Goal: Participate in discussion: Engage in conversation with other users on a specific topic

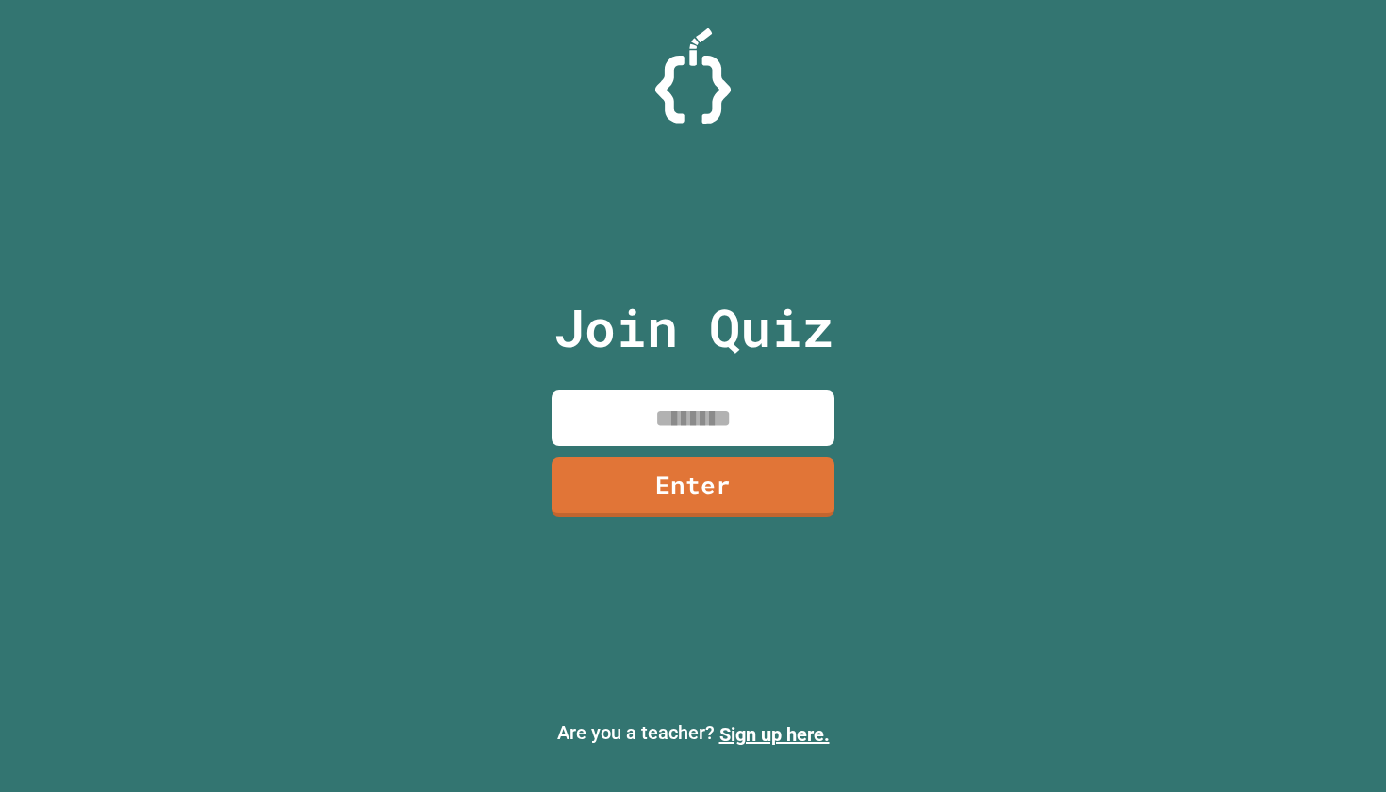
click at [820, 423] on input at bounding box center [692, 418] width 283 height 56
drag, startPoint x: 714, startPoint y: 339, endPoint x: 850, endPoint y: 339, distance: 136.7
click at [850, 339] on div "Join Quiz Enter" at bounding box center [694, 396] width 318 height 698
click at [759, 388] on div "Join Quiz Enter" at bounding box center [694, 396] width 318 height 698
click at [754, 405] on input at bounding box center [692, 418] width 283 height 56
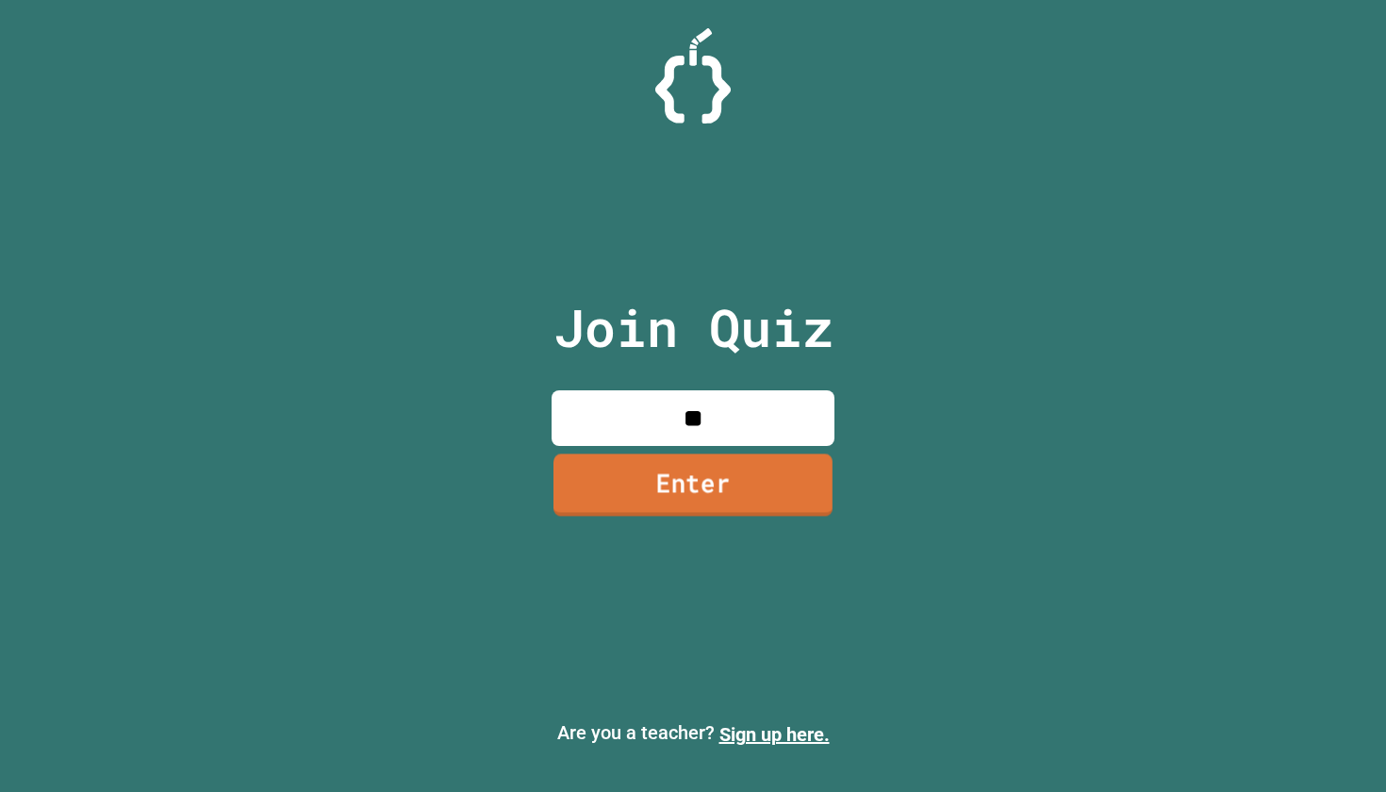
type input "*"
type input "********"
click at [727, 499] on link "Enter" at bounding box center [692, 485] width 283 height 62
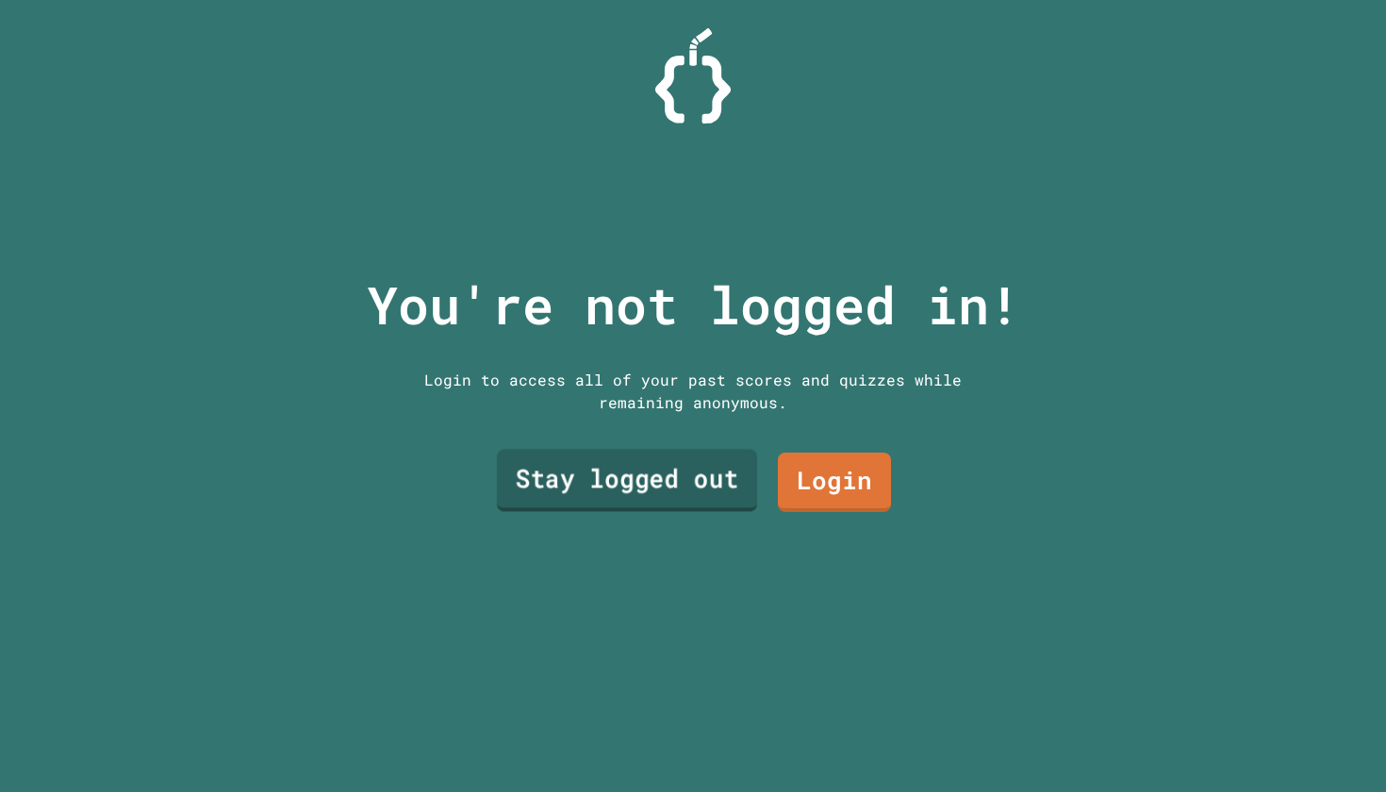
click at [699, 482] on link "Stay logged out" at bounding box center [627, 480] width 260 height 62
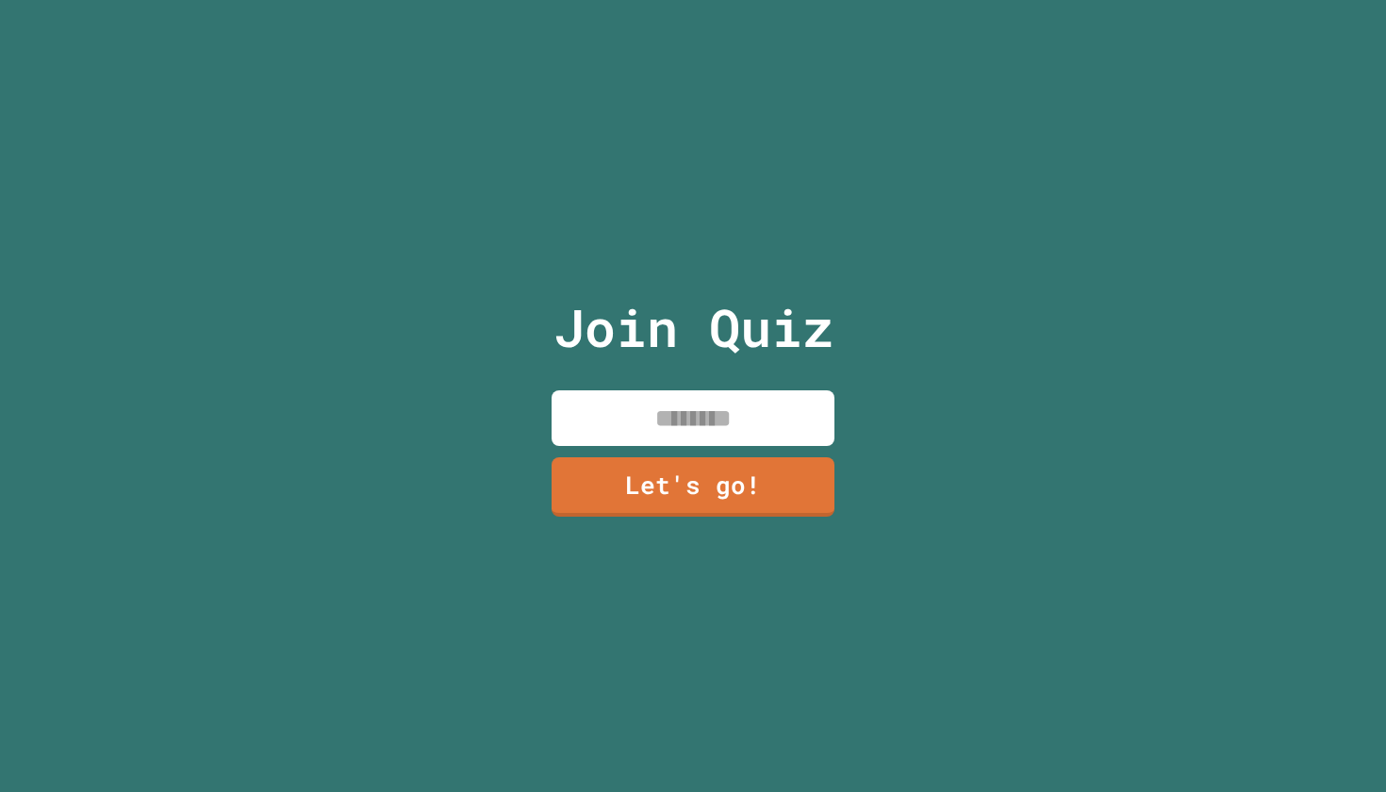
click at [715, 408] on input at bounding box center [692, 418] width 283 height 56
click at [675, 468] on link "Let's go!" at bounding box center [693, 485] width 285 height 61
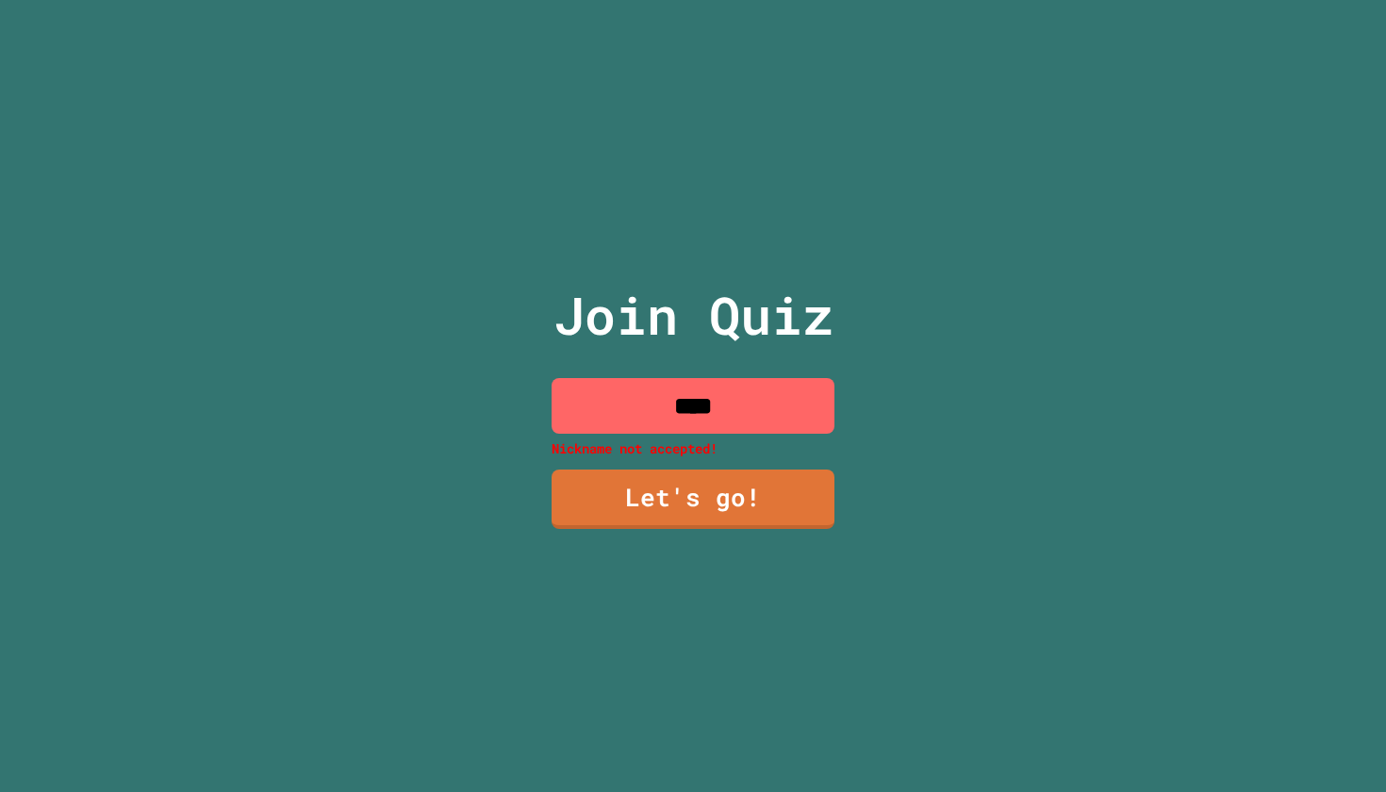
click at [728, 418] on input "****" at bounding box center [692, 406] width 283 height 56
click at [677, 406] on input "****" at bounding box center [692, 406] width 283 height 56
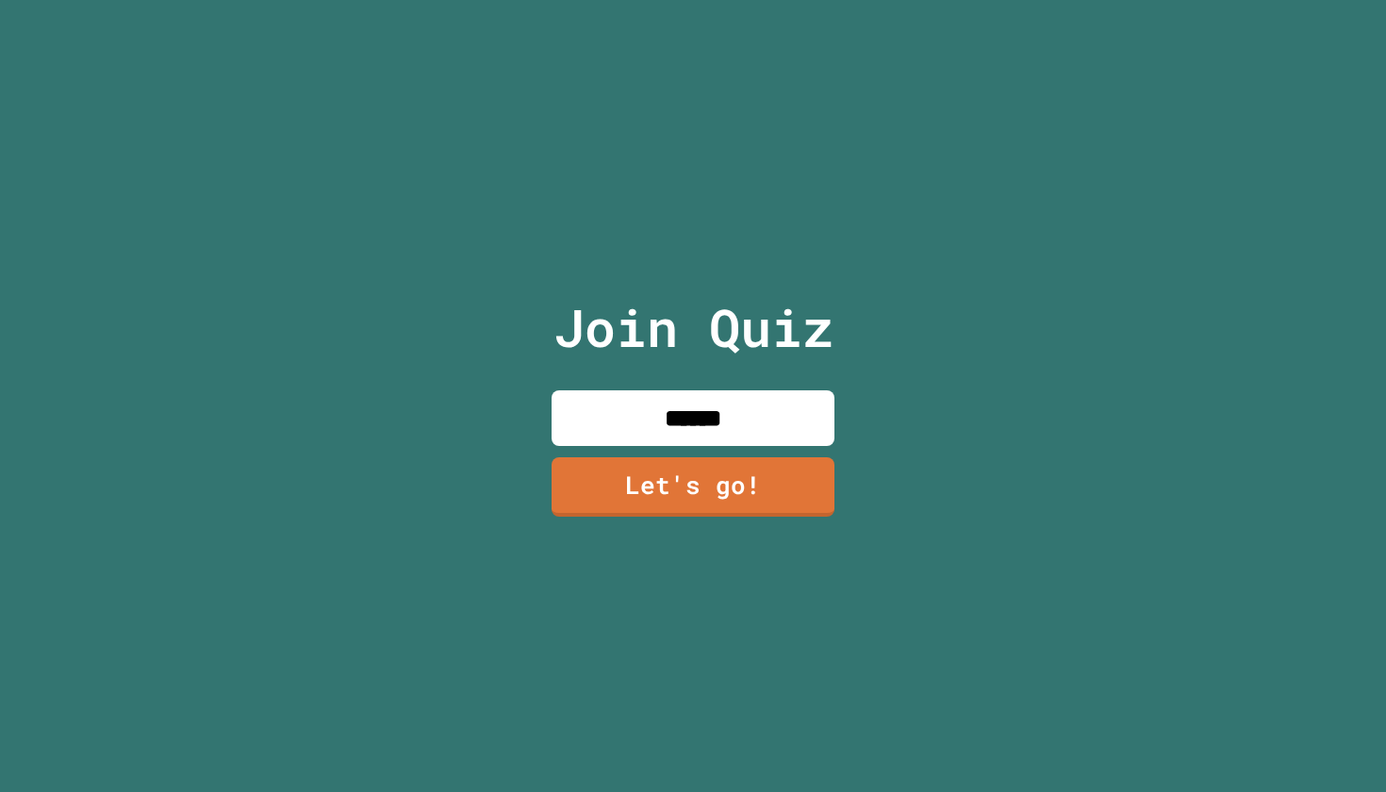
type input "*******"
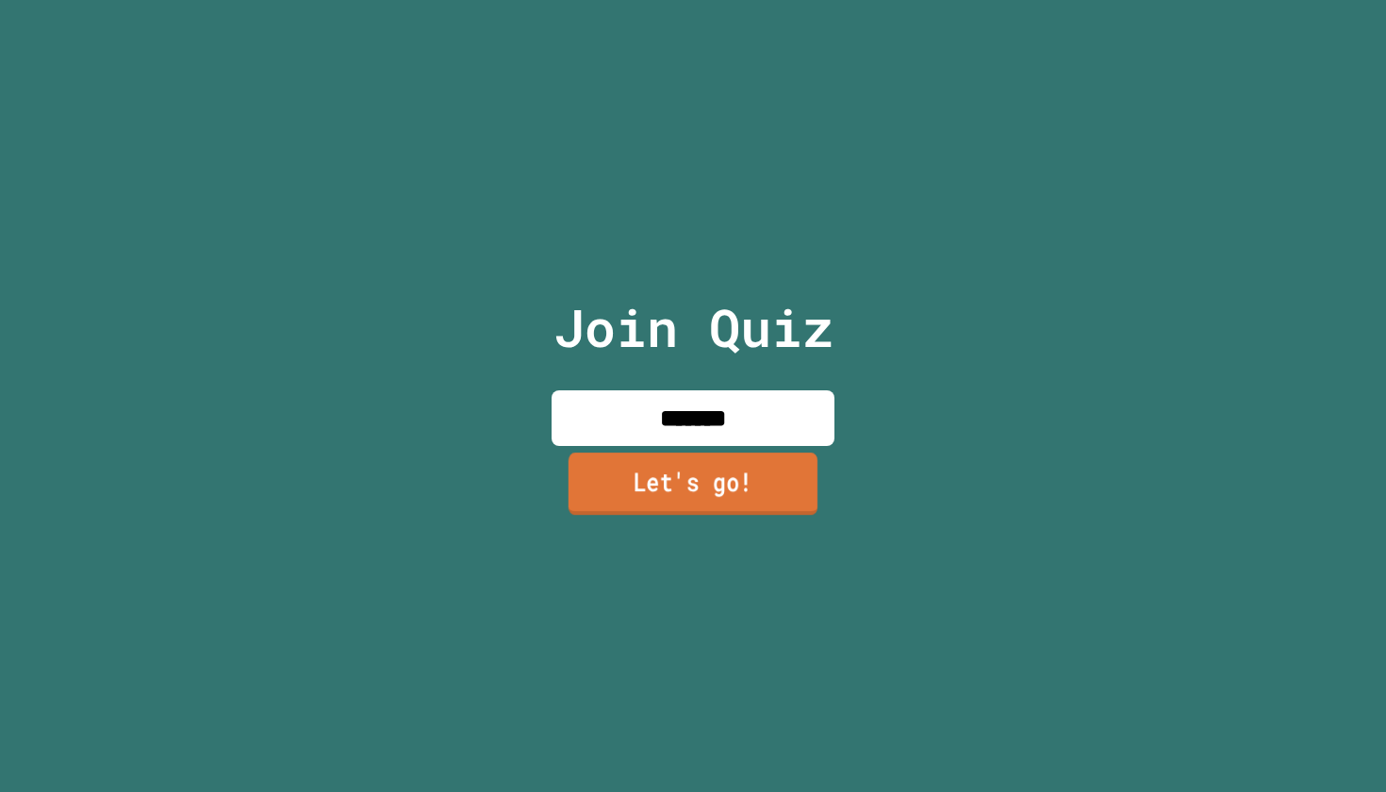
click at [705, 499] on link "Let's go!" at bounding box center [692, 483] width 249 height 62
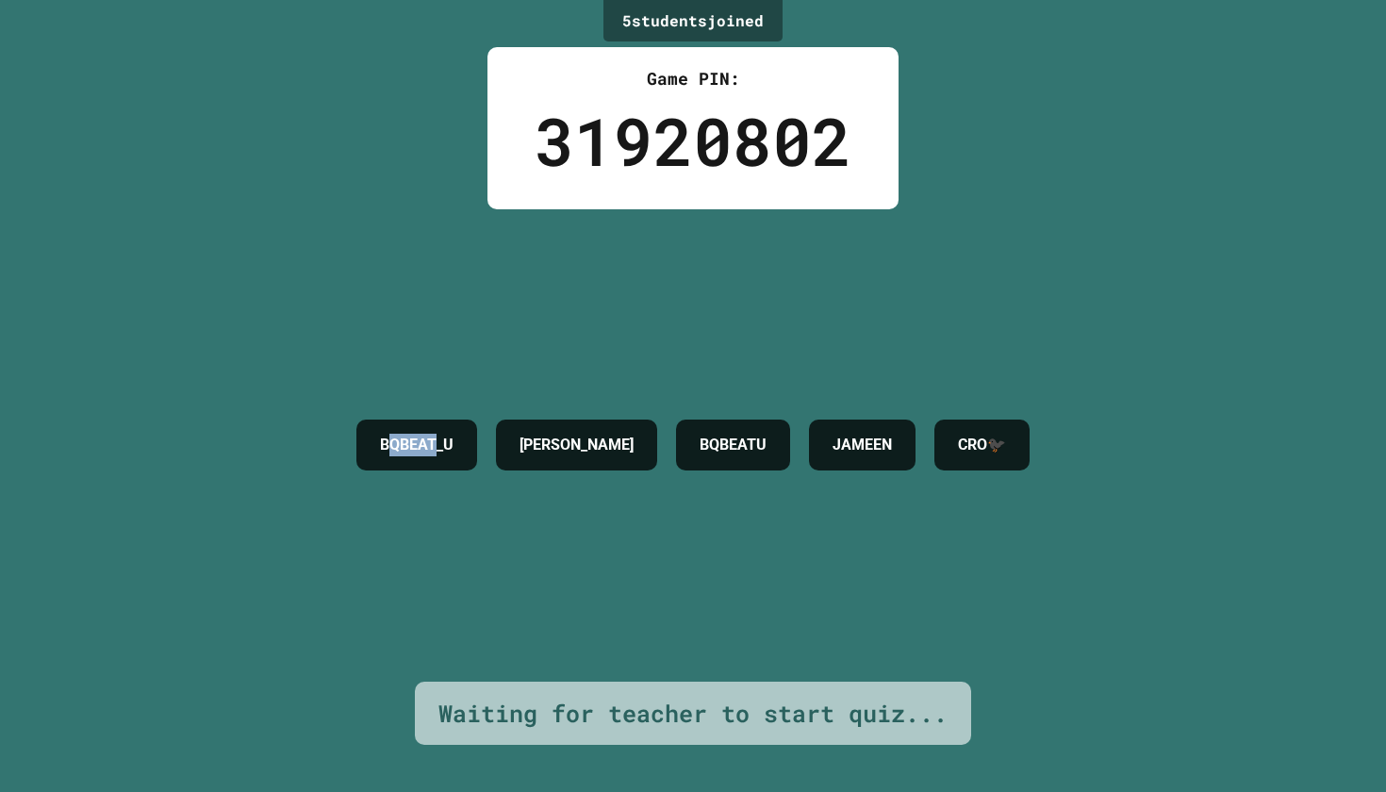
drag, startPoint x: 302, startPoint y: 451, endPoint x: 390, endPoint y: 452, distance: 88.6
click at [390, 452] on h4 "BQBEAT_U" at bounding box center [417, 445] width 74 height 23
click at [388, 489] on div "BQBEAT_U [PERSON_NAME] [PERSON_NAME]🐦‍⬛" at bounding box center [693, 445] width 692 height 472
drag, startPoint x: 269, startPoint y: 441, endPoint x: 463, endPoint y: 439, distance: 194.2
click at [468, 441] on div "BQBEAT_U [PERSON_NAME] [PERSON_NAME]🐦‍⬛" at bounding box center [693, 445] width 692 height 70
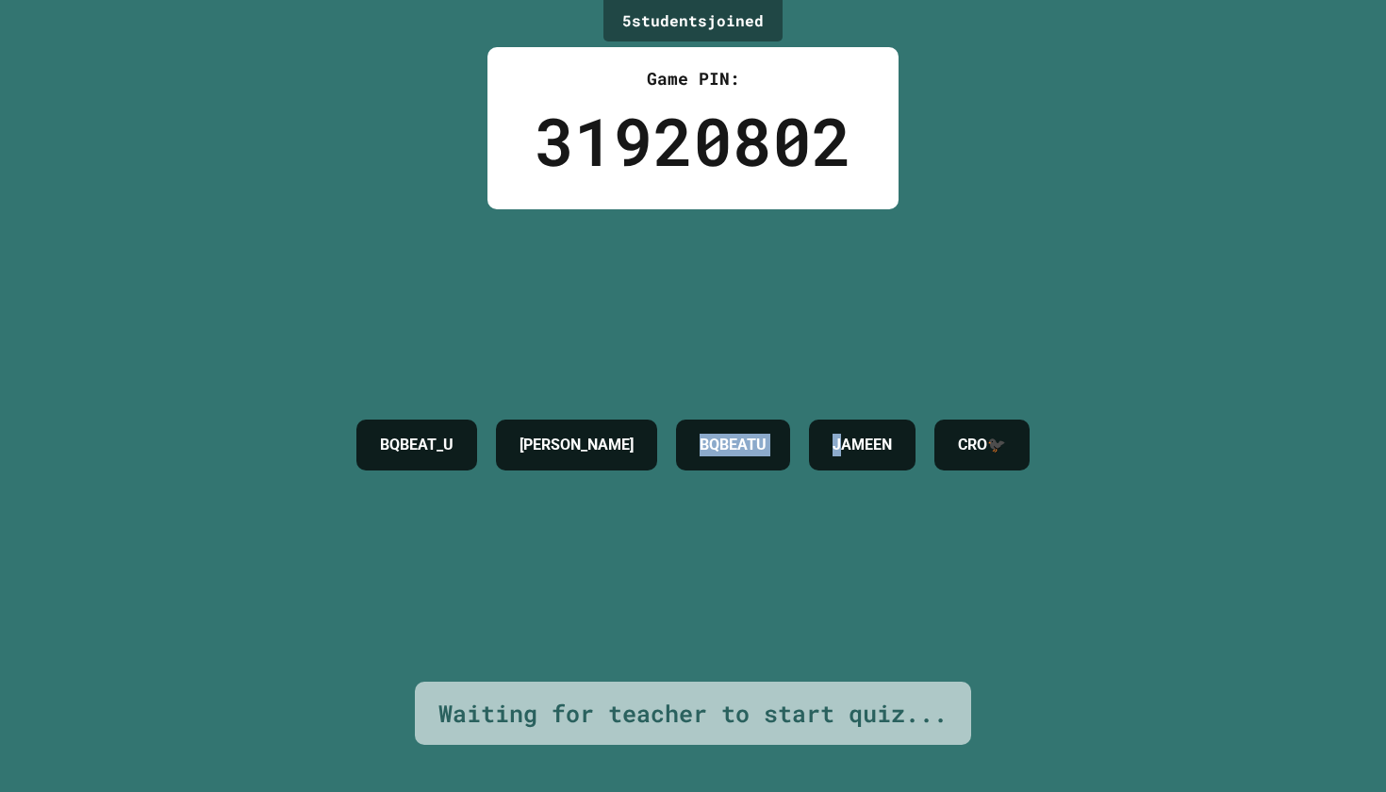
drag, startPoint x: 643, startPoint y: 444, endPoint x: 849, endPoint y: 444, distance: 206.4
click at [849, 444] on div "BQBEAT_U [PERSON_NAME] [PERSON_NAME]🐦‍⬛" at bounding box center [693, 445] width 692 height 70
click at [764, 470] on div "BQBEATU" at bounding box center [733, 444] width 114 height 51
drag, startPoint x: 765, startPoint y: 446, endPoint x: 632, endPoint y: 448, distance: 133.9
click at [676, 448] on div "BQBEATU" at bounding box center [733, 444] width 114 height 51
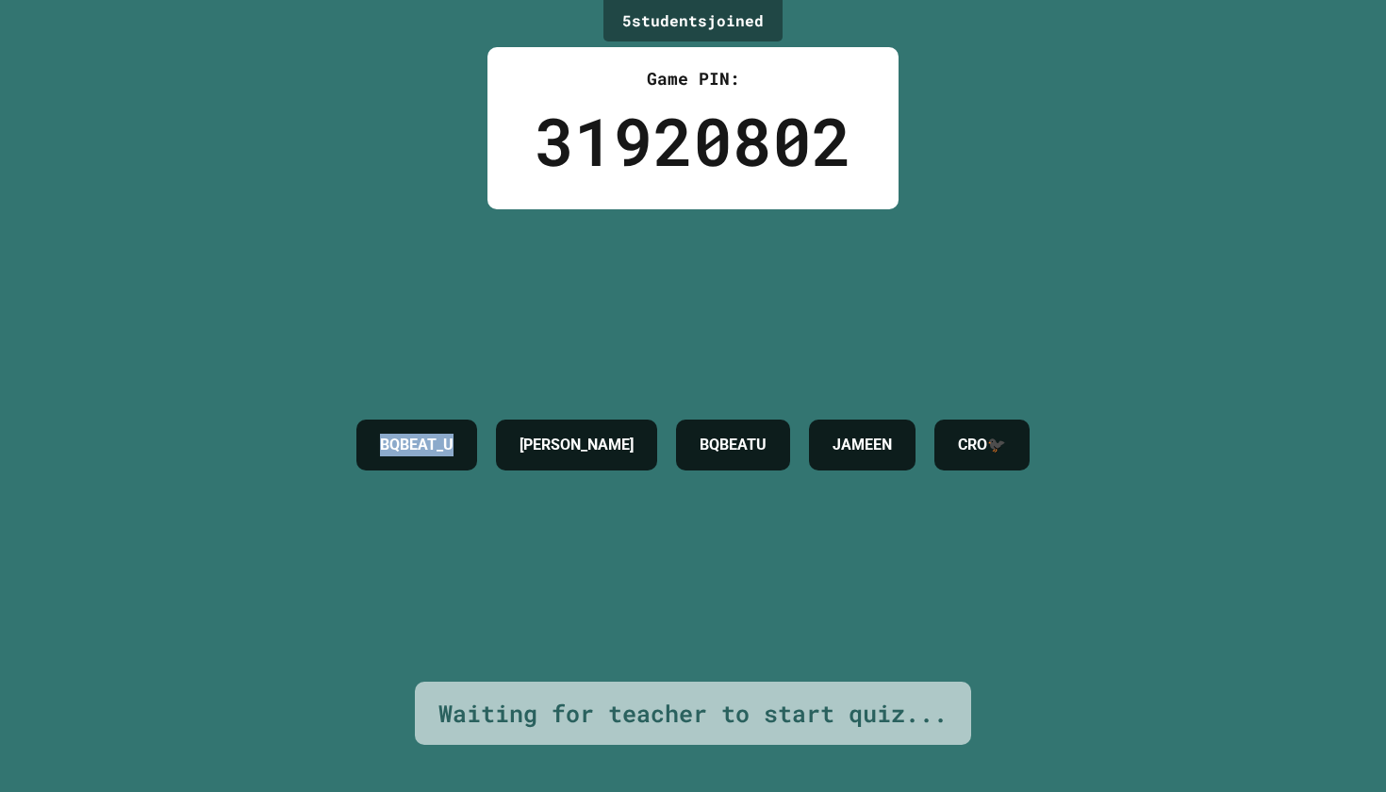
drag, startPoint x: 281, startPoint y: 443, endPoint x: 447, endPoint y: 444, distance: 165.9
click at [447, 444] on div "BQBEAT_U" at bounding box center [416, 444] width 121 height 51
click at [434, 450] on div "BQBEAT_U" at bounding box center [416, 444] width 121 height 51
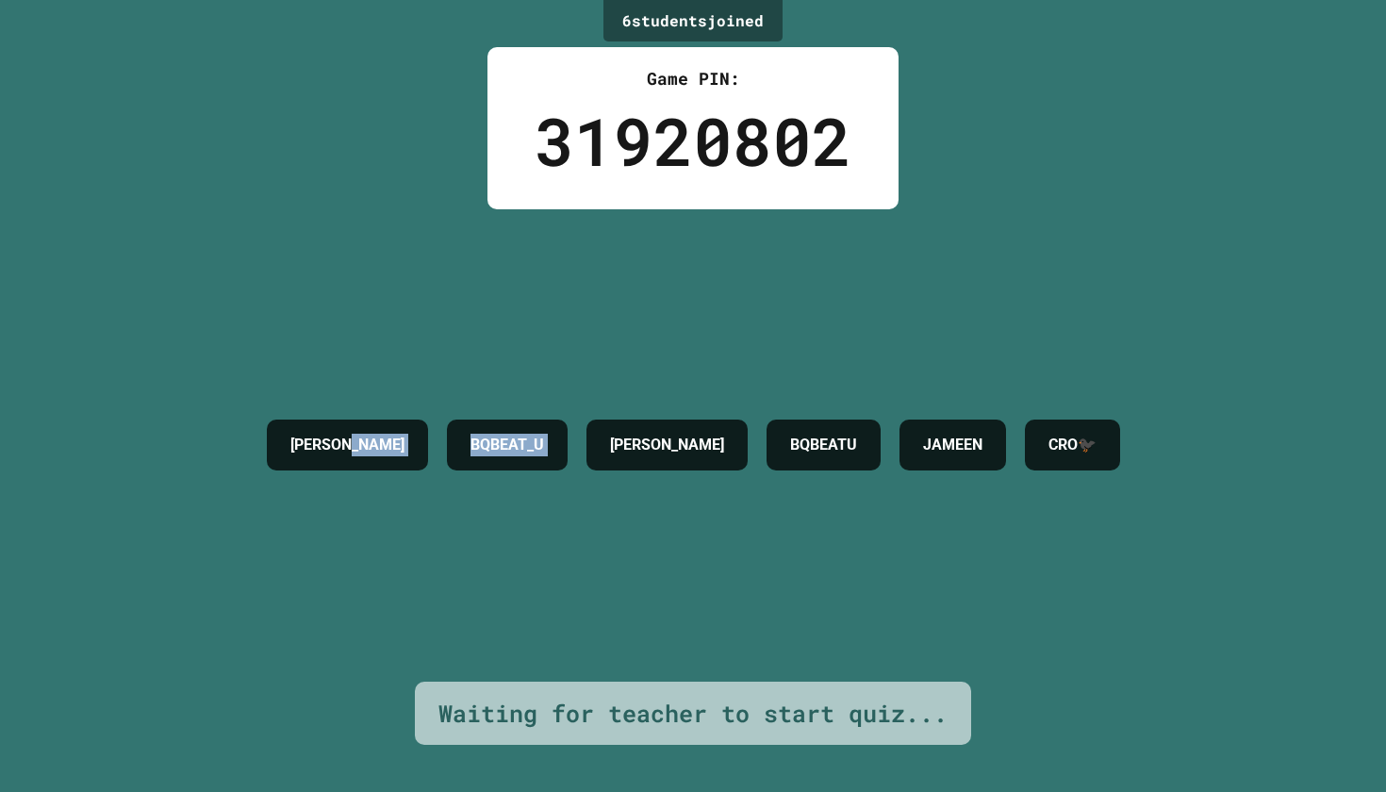
drag, startPoint x: 434, startPoint y: 450, endPoint x: 308, endPoint y: 446, distance: 125.4
click at [308, 446] on div "[PERSON_NAME] BQBEAT_U [PERSON_NAME] [PERSON_NAME]🐦‍⬛" at bounding box center [693, 445] width 872 height 70
click at [413, 480] on div "[PERSON_NAME] BQBEAT_U [PERSON_NAME] [PERSON_NAME]🐦‍⬛" at bounding box center [693, 445] width 872 height 70
click at [399, 491] on div "[PERSON_NAME] BQBEAT_U [PERSON_NAME] [PERSON_NAME]🐦‍⬛" at bounding box center [693, 445] width 872 height 472
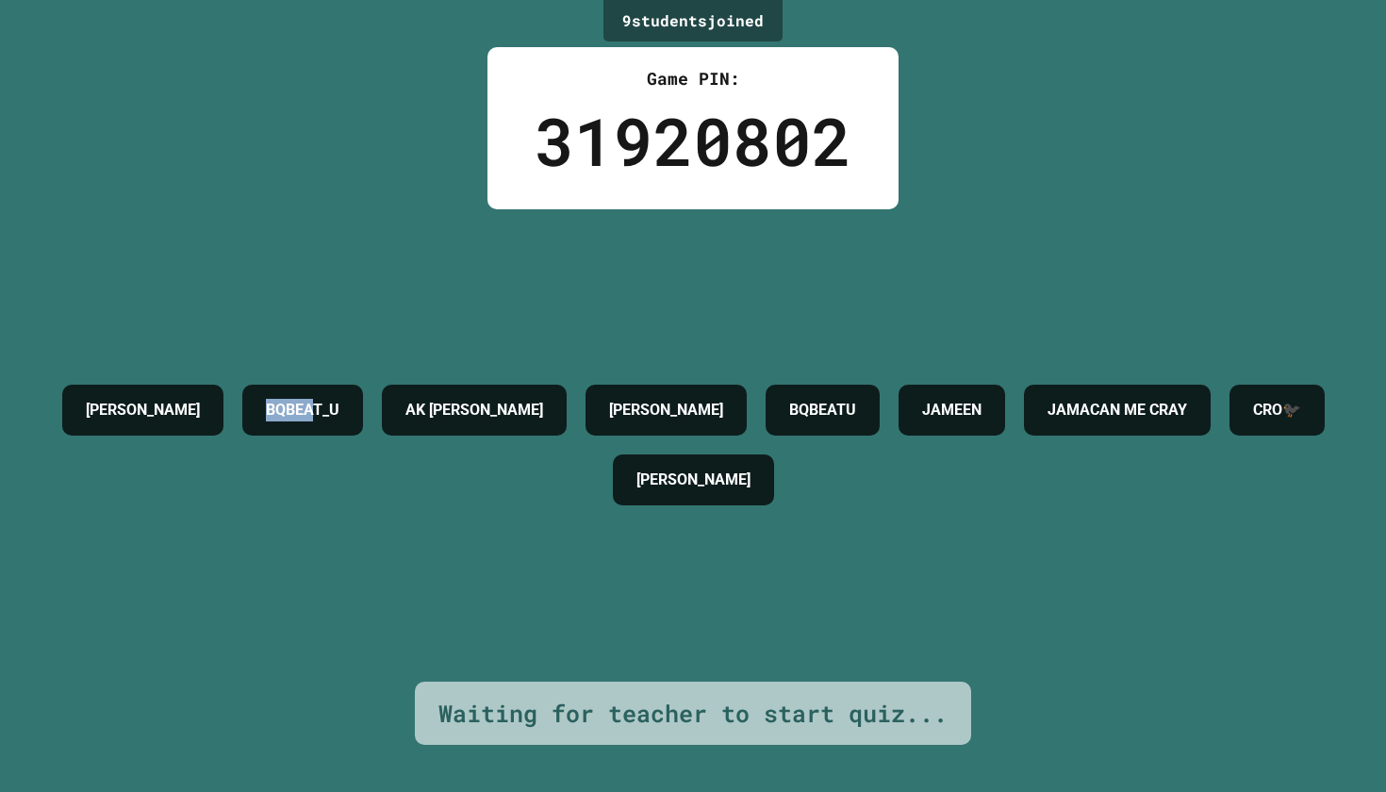
drag, startPoint x: 432, startPoint y: 403, endPoint x: 509, endPoint y: 403, distance: 77.3
click at [339, 403] on h4 "BQBEAT_U" at bounding box center [303, 410] width 74 height 23
click at [339, 402] on h4 "BQBEAT_U" at bounding box center [303, 410] width 74 height 23
drag, startPoint x: 427, startPoint y: 400, endPoint x: 570, endPoint y: 407, distance: 143.5
click at [363, 407] on div "BQBEAT_U" at bounding box center [302, 410] width 121 height 51
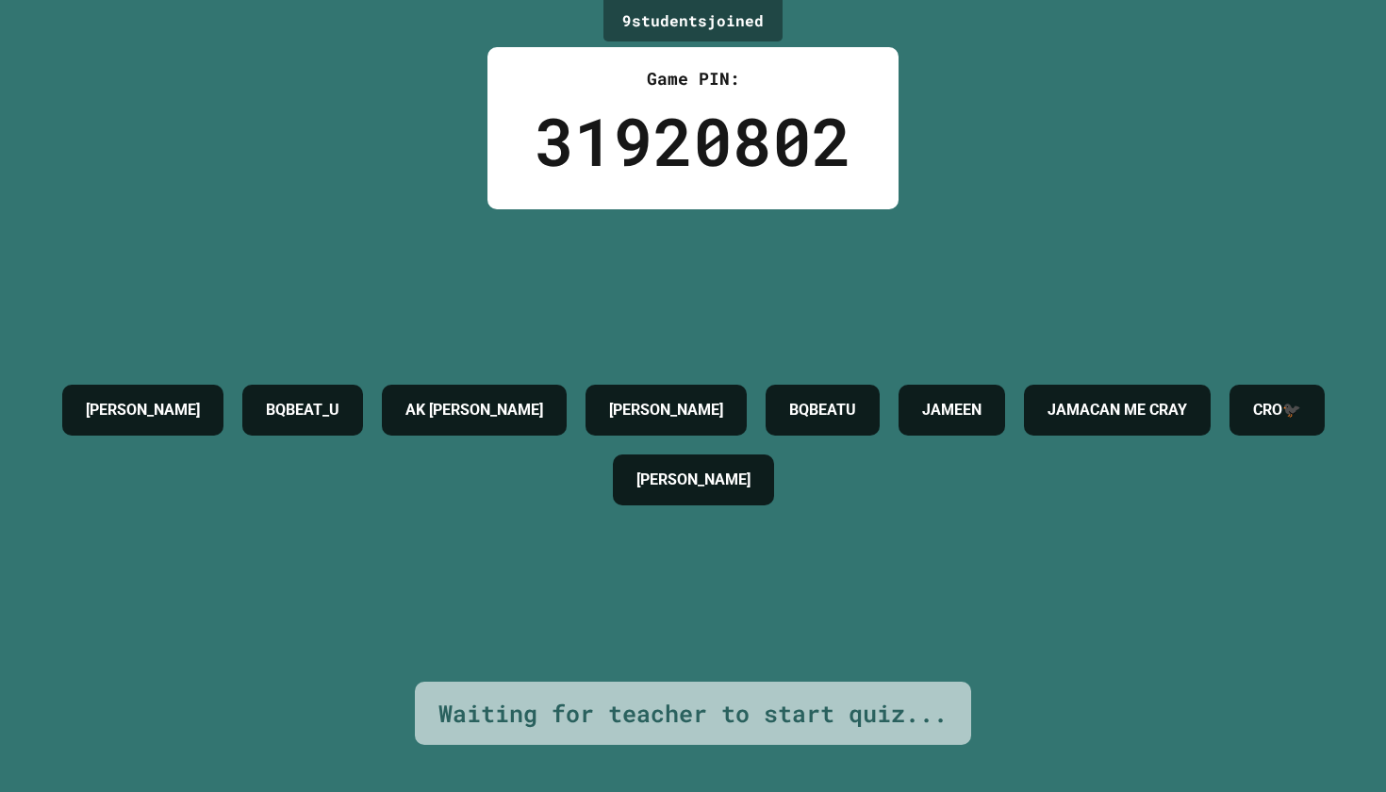
click at [339, 400] on h4 "BQBEAT_U" at bounding box center [303, 410] width 74 height 23
drag, startPoint x: 428, startPoint y: 400, endPoint x: 579, endPoint y: 404, distance: 150.9
click at [363, 404] on div "BQBEAT_U" at bounding box center [302, 410] width 121 height 51
drag, startPoint x: 574, startPoint y: 403, endPoint x: 425, endPoint y: 410, distance: 149.1
click at [363, 410] on div "BQBEAT_U" at bounding box center [302, 410] width 121 height 51
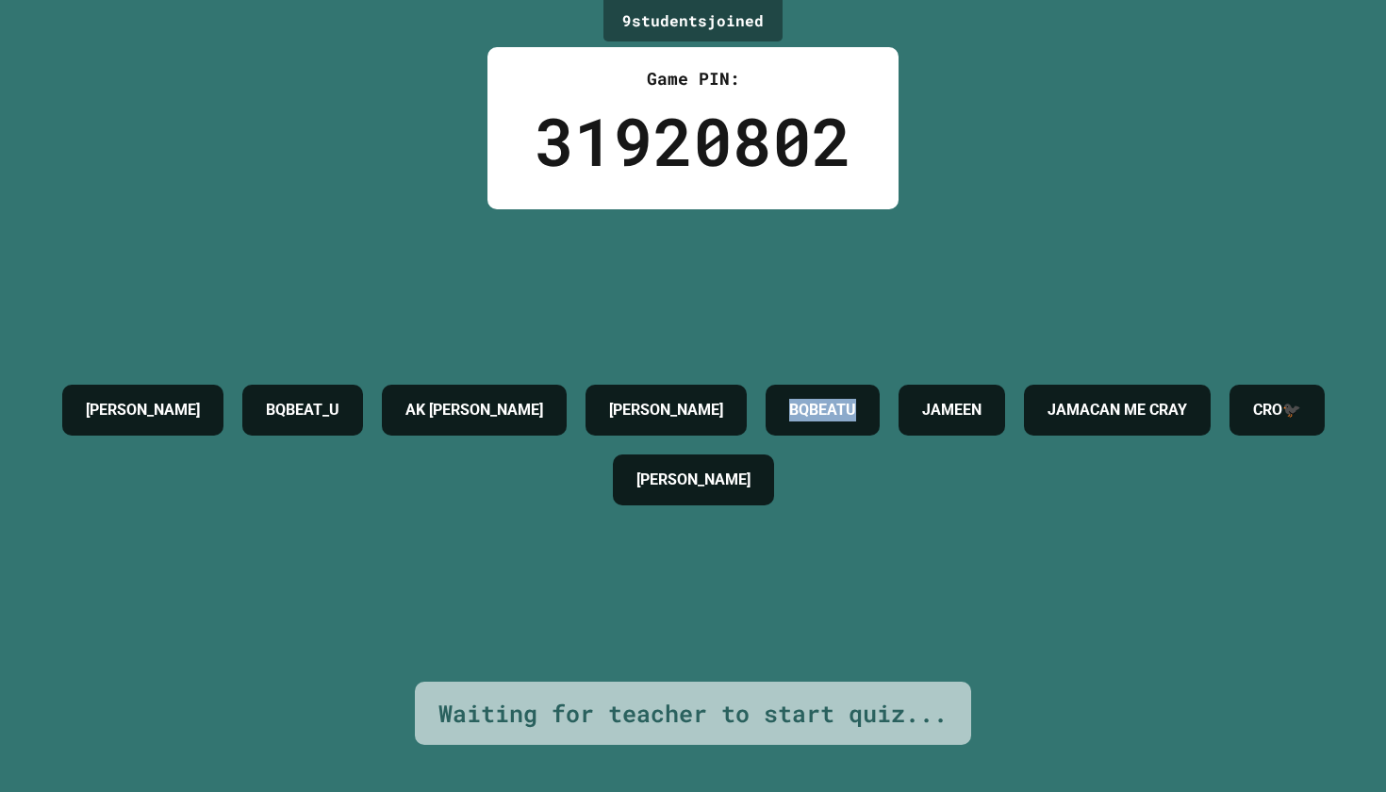
drag, startPoint x: 970, startPoint y: 386, endPoint x: 1131, endPoint y: 384, distance: 161.2
click at [880, 385] on div "BQBEATU" at bounding box center [822, 410] width 114 height 51
click at [1094, 497] on div "[PERSON_NAME] BQBEAT_U AK [PERSON_NAME] ME [PERSON_NAME] CRO🐦‍⬛ [PERSON_NAME]" at bounding box center [692, 445] width 1291 height 140
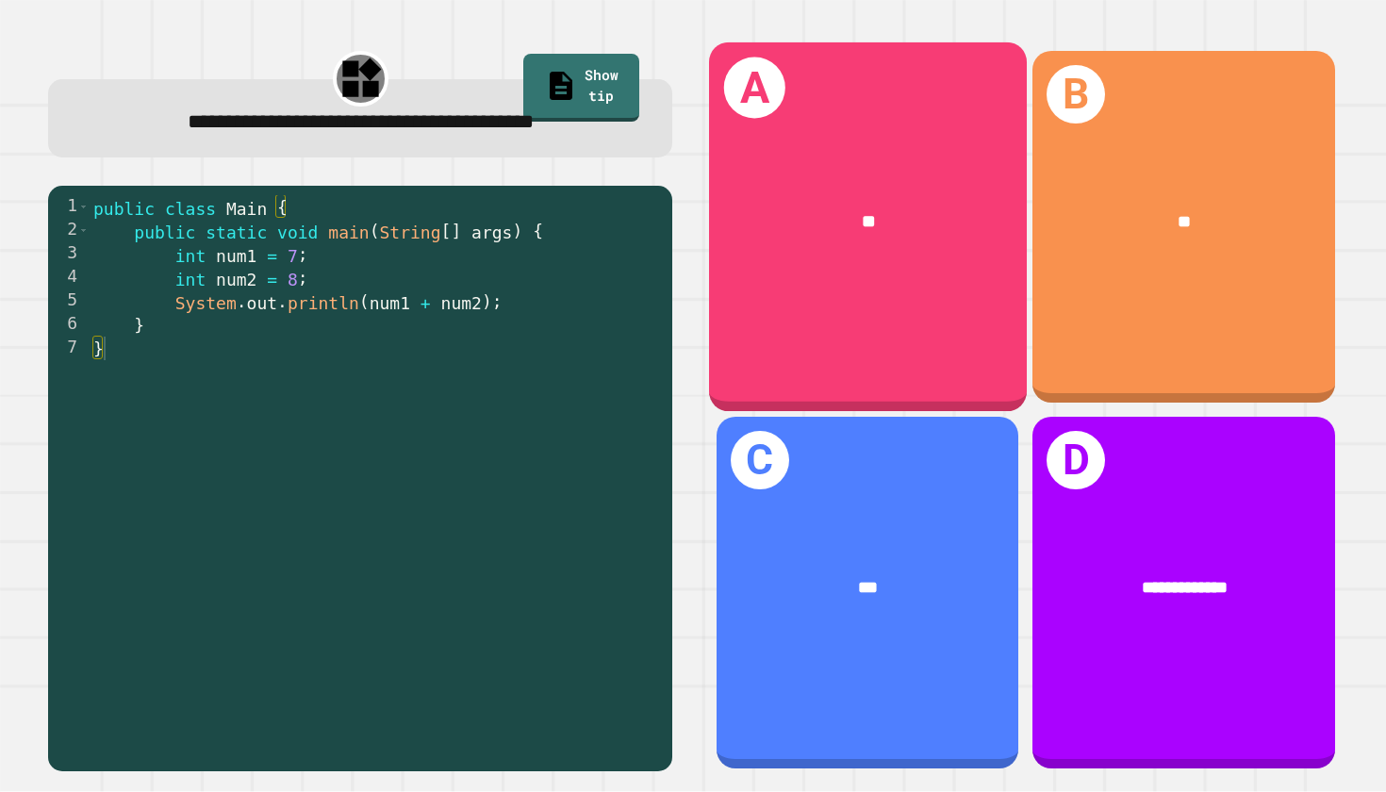
click at [758, 289] on div "A **" at bounding box center [868, 227] width 318 height 370
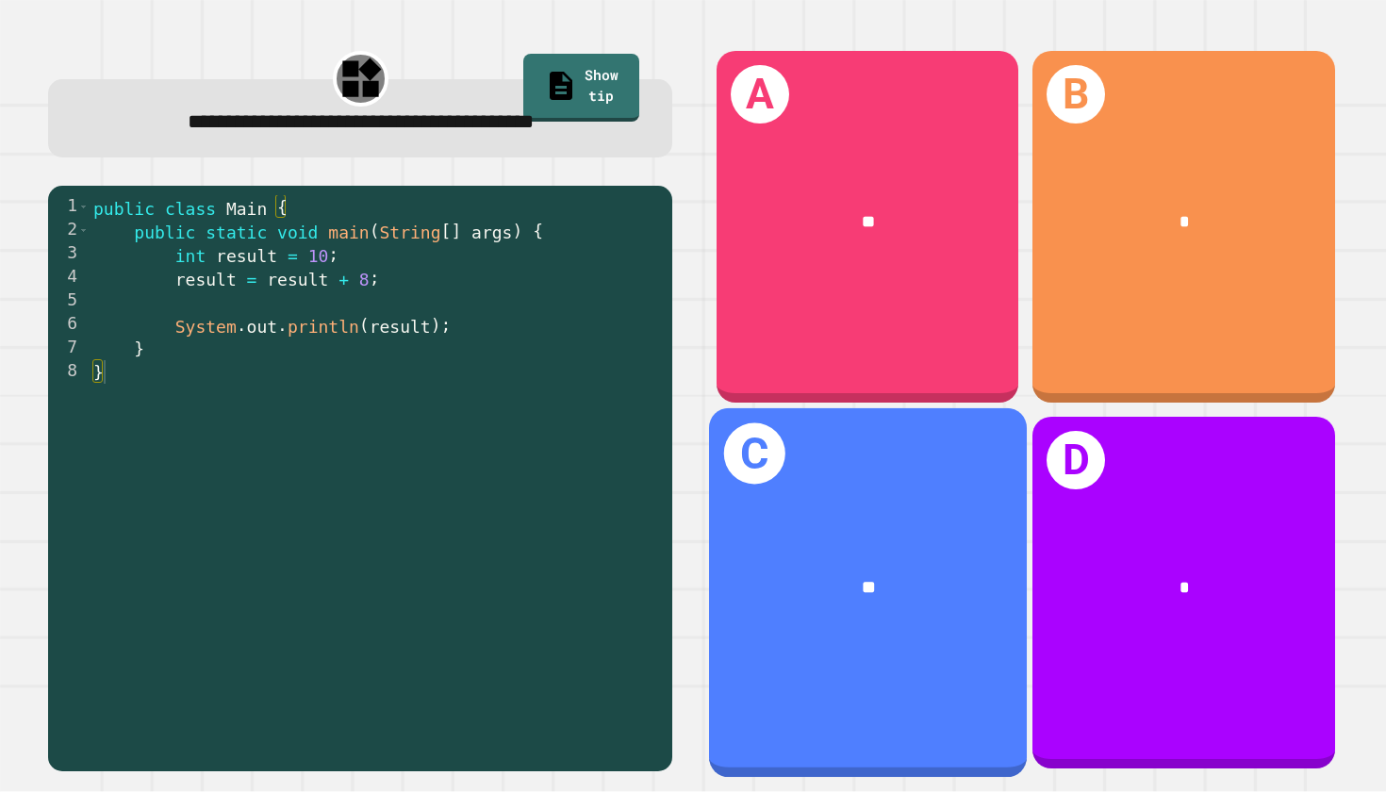
click at [792, 557] on div "**" at bounding box center [868, 588] width 318 height 98
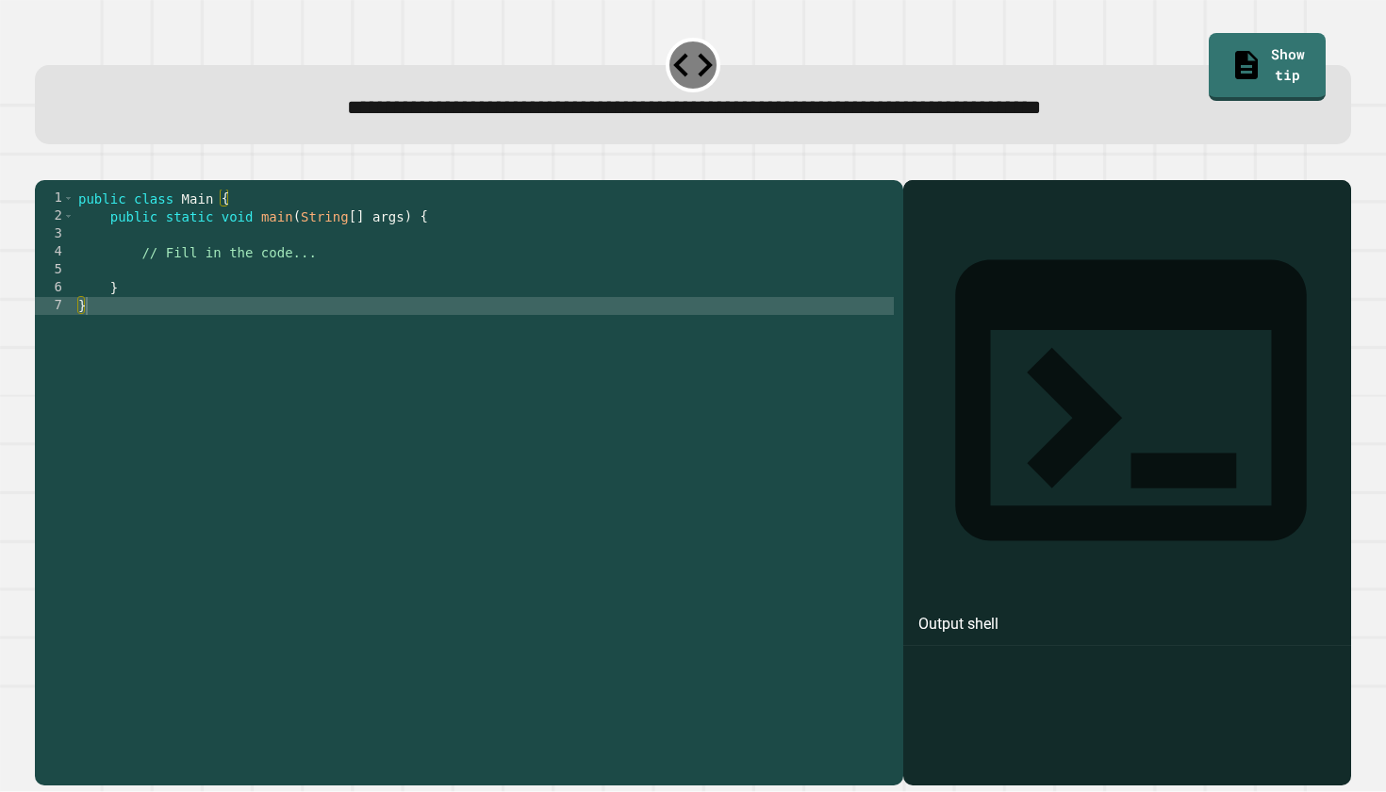
click at [318, 281] on div "public class Main { public static void main ( String [ ] args ) { // Fill in th…" at bounding box center [483, 475] width 819 height 573
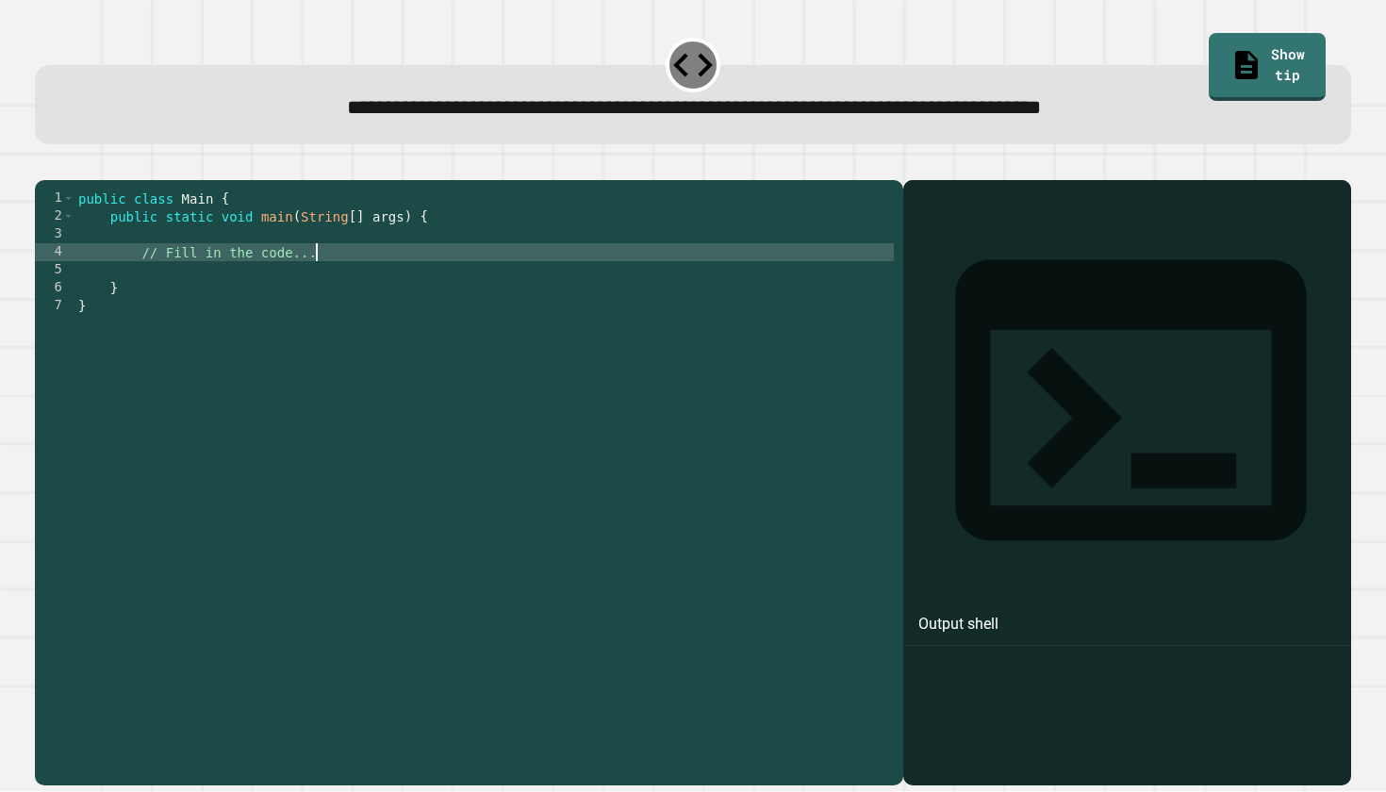
click at [359, 271] on div "public class Main { public static void main ( String [ ] args ) { // Fill in th…" at bounding box center [483, 475] width 819 height 573
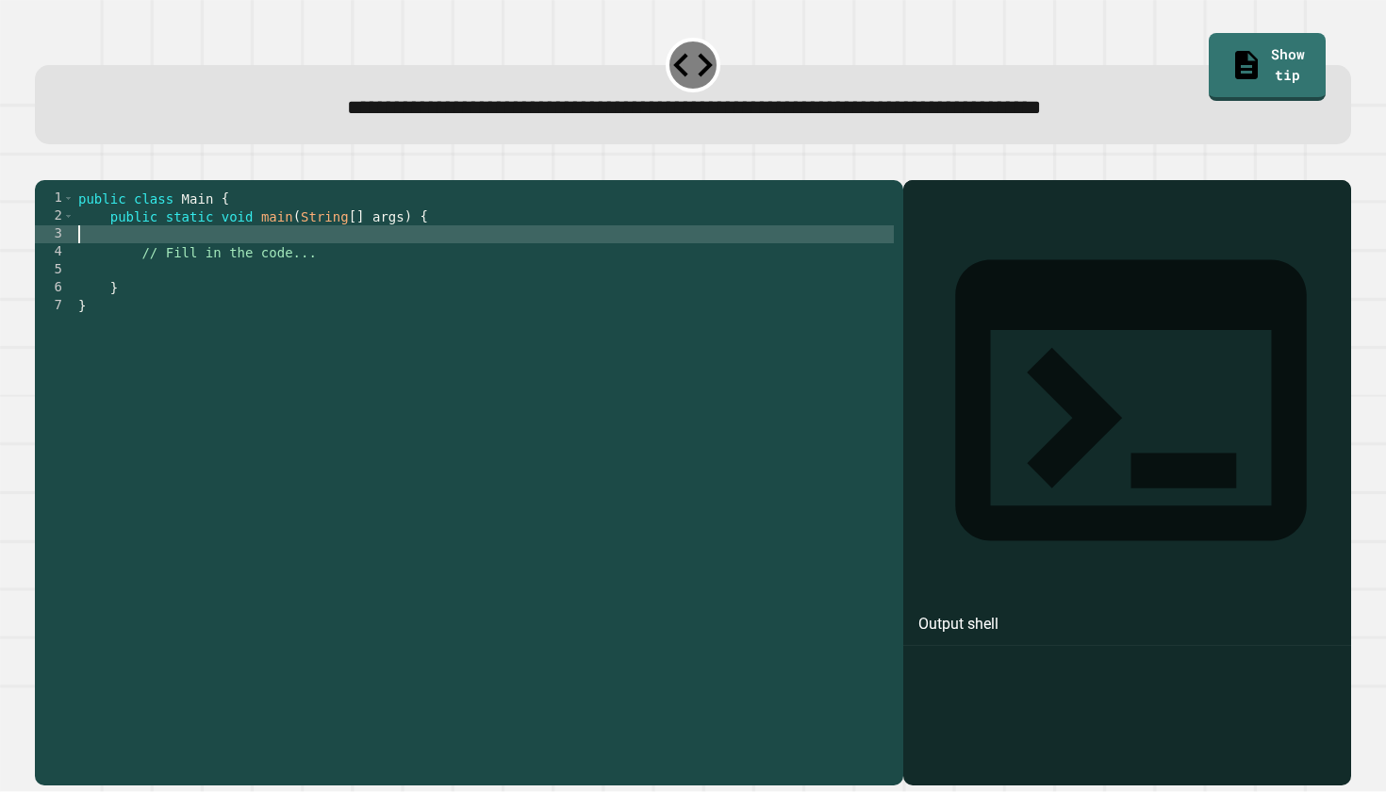
click at [356, 265] on div "public class Main { public static void main ( String [ ] args ) { // Fill in th…" at bounding box center [483, 475] width 819 height 573
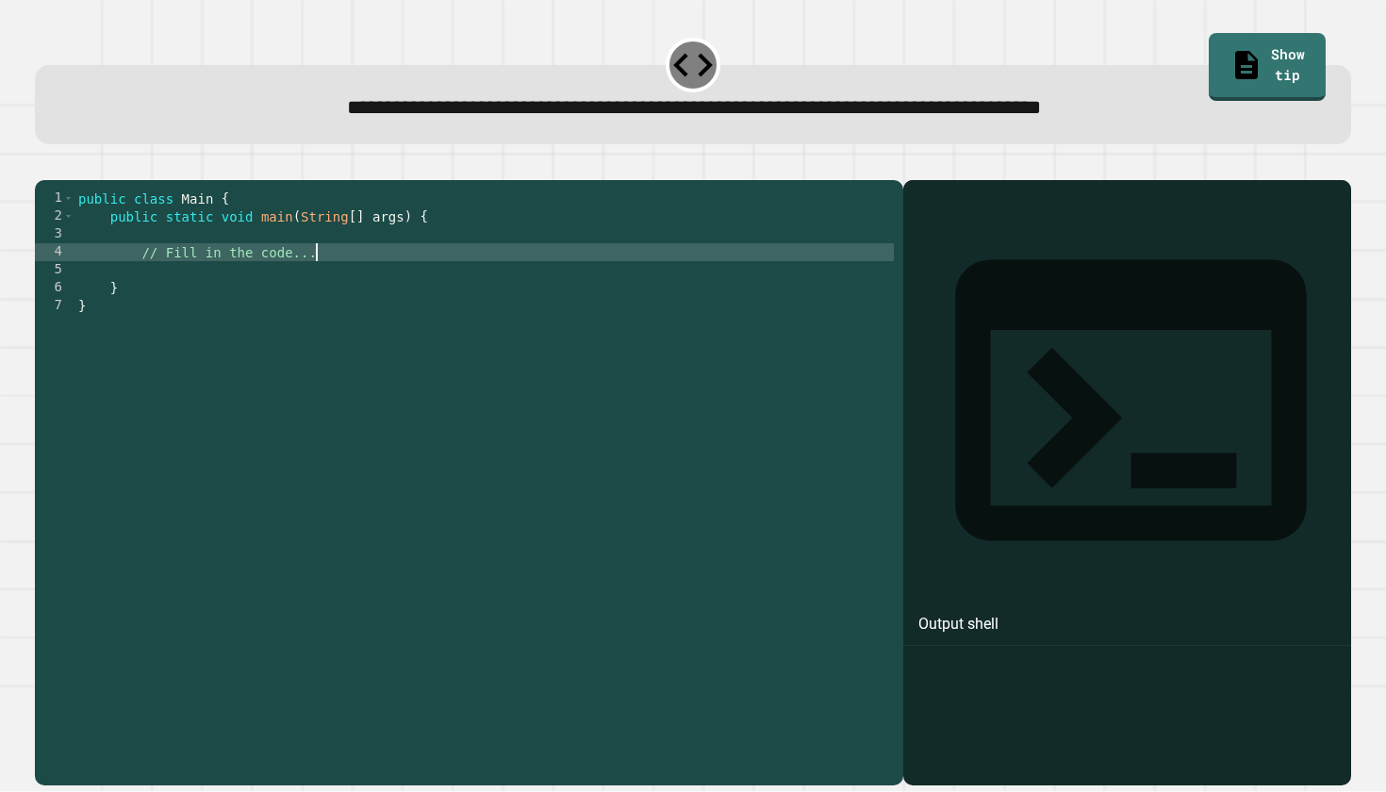
click at [351, 285] on div "public class Main { public static void main ( String [ ] args ) { // Fill in th…" at bounding box center [483, 475] width 819 height 573
drag, startPoint x: 351, startPoint y: 285, endPoint x: 145, endPoint y: 283, distance: 205.5
click at [144, 283] on div "public class Main { public static void main ( String [ ] args ) { // Fill in th…" at bounding box center [483, 475] width 819 height 573
type textarea "*"
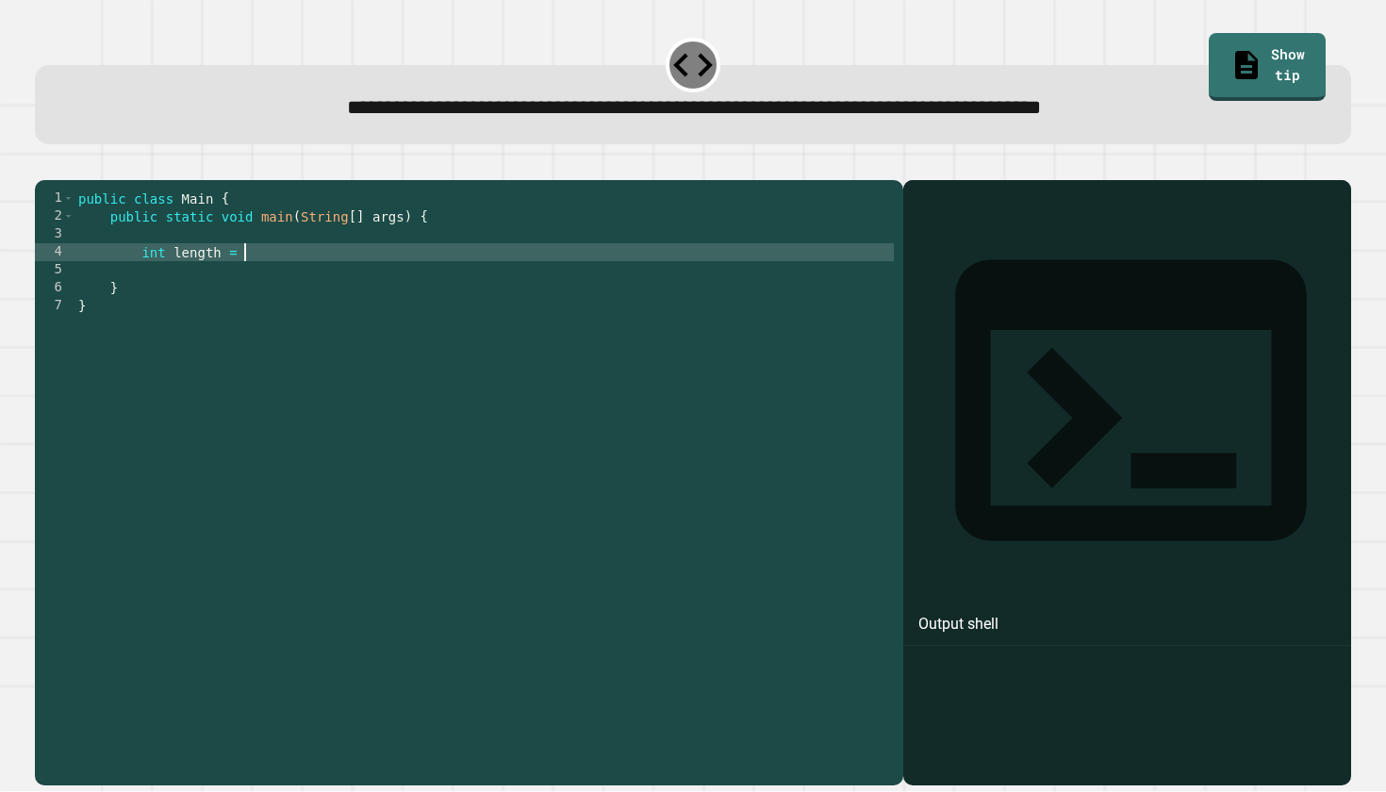
type textarea "**********"
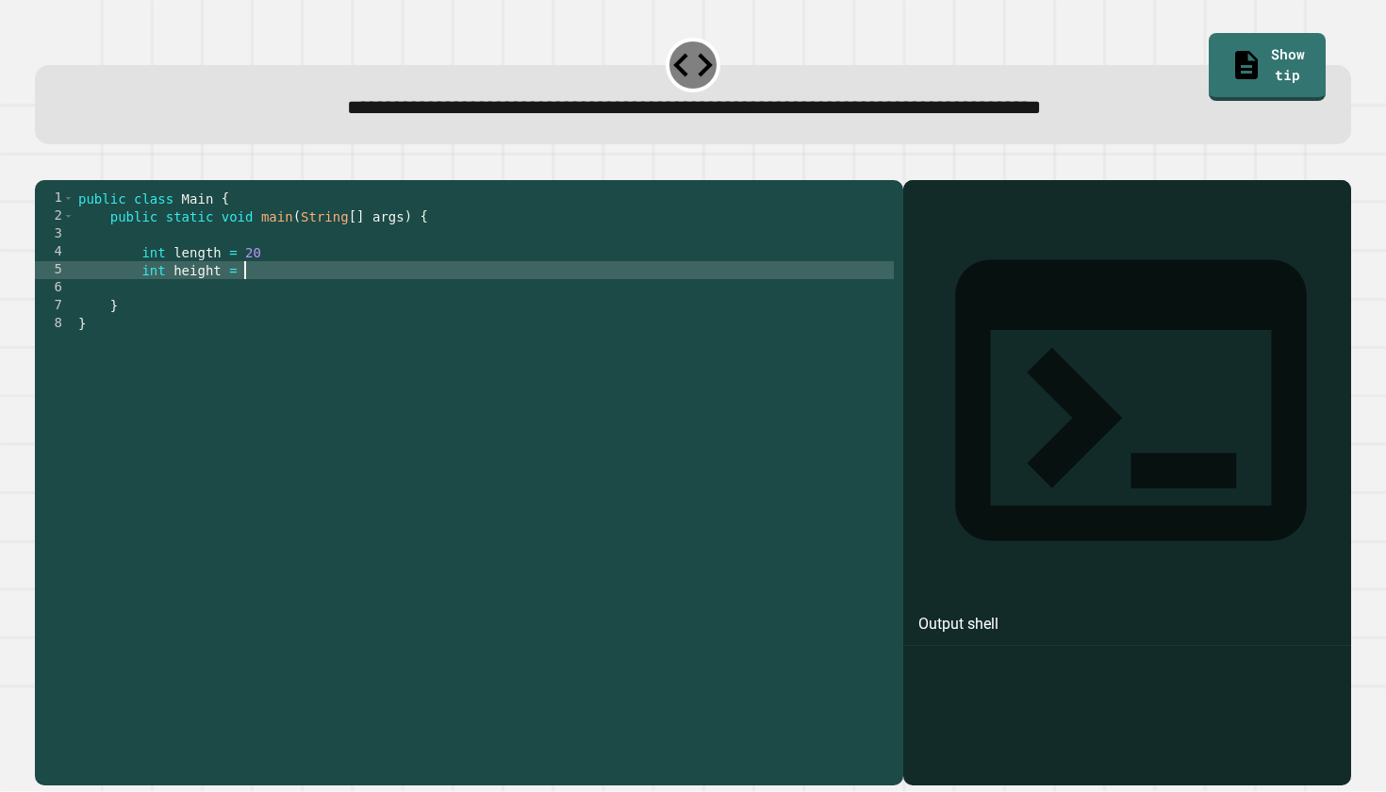
type textarea "**********"
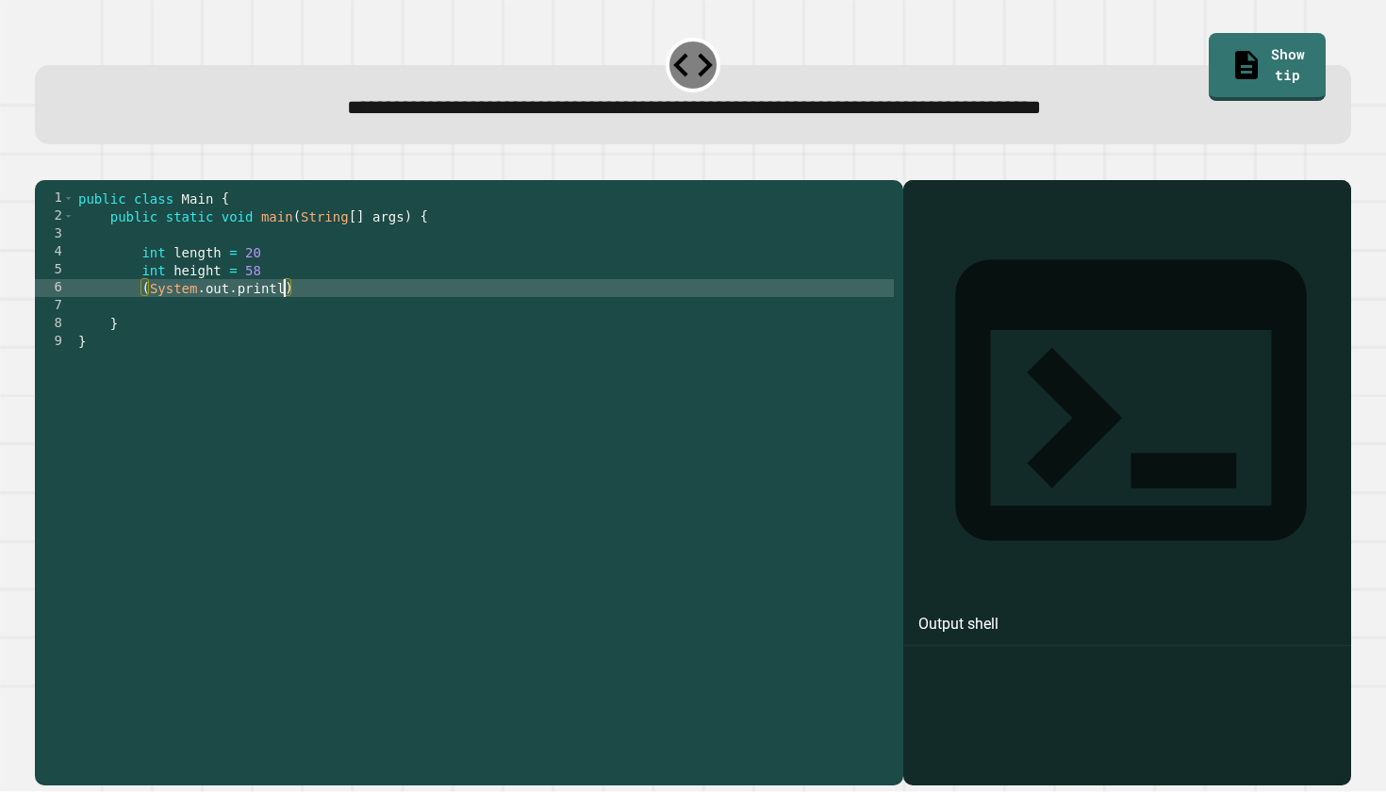
scroll to position [0, 14]
click at [153, 313] on div "public class Main { public static void main ( String [ ] args ) { int length = …" at bounding box center [483, 475] width 819 height 573
click at [284, 297] on div "public class Main { public static void main ( String [ ] args ) { int length = …" at bounding box center [483, 475] width 819 height 573
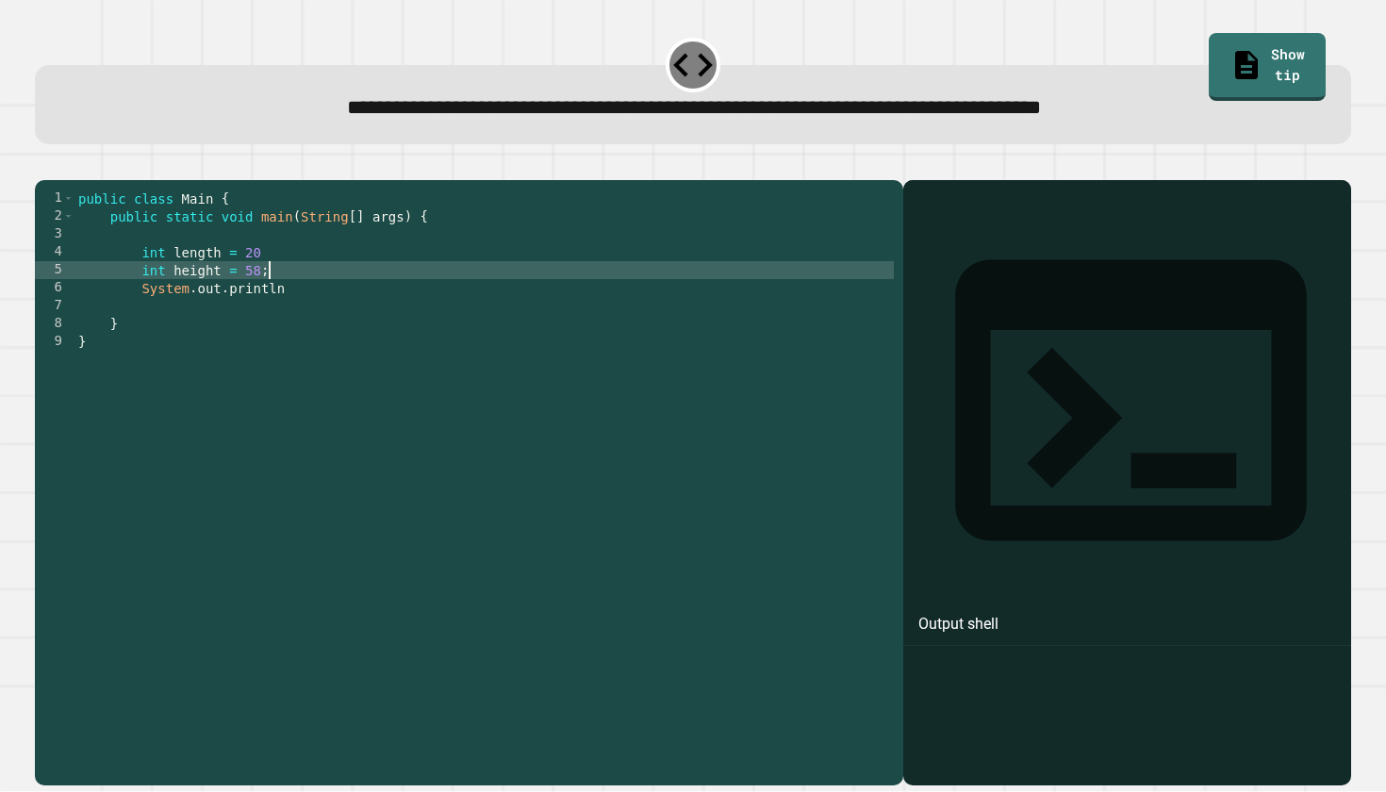
click at [268, 282] on div "public class Main { public static void main ( String [ ] args ) { int length = …" at bounding box center [483, 475] width 819 height 573
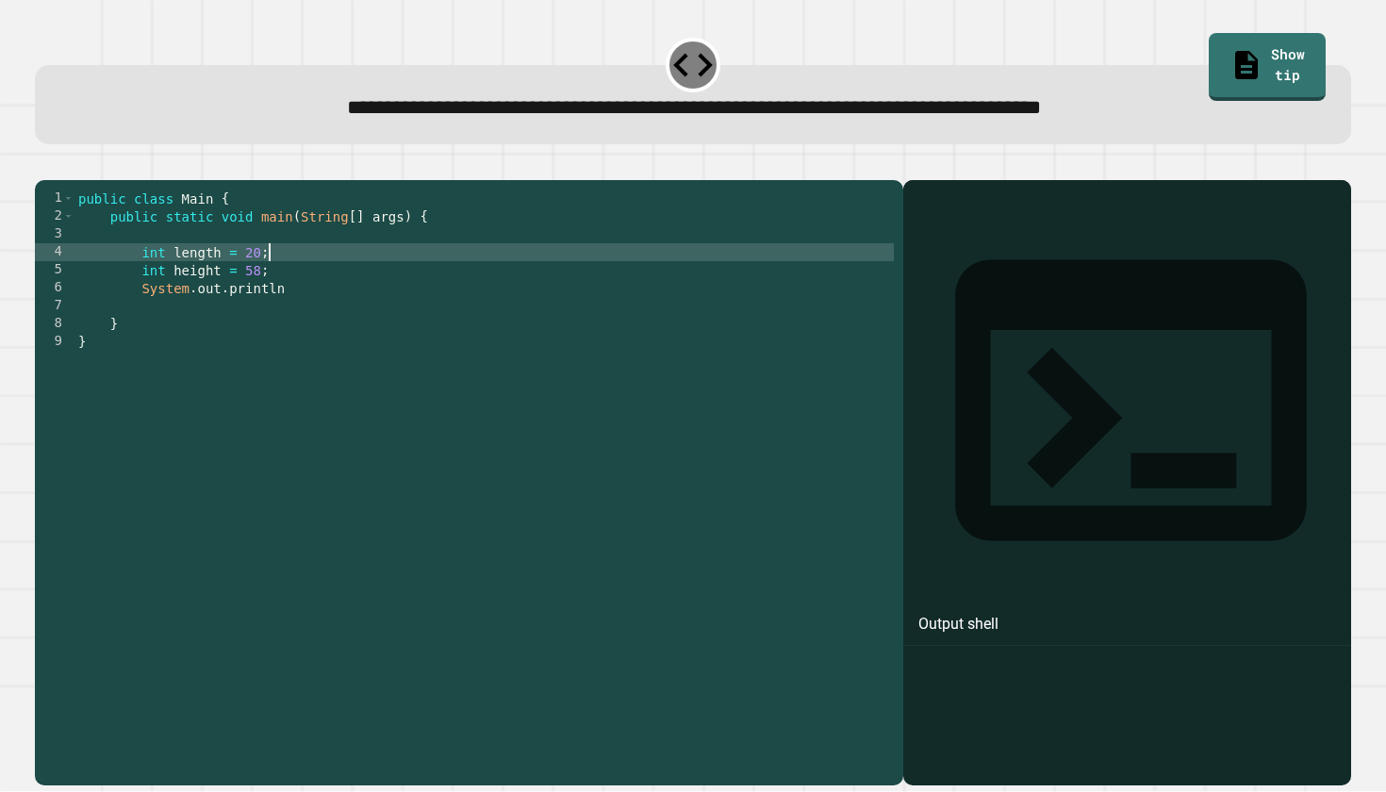
click at [311, 326] on div "public class Main { public static void main ( String [ ] args ) { int length = …" at bounding box center [483, 475] width 819 height 573
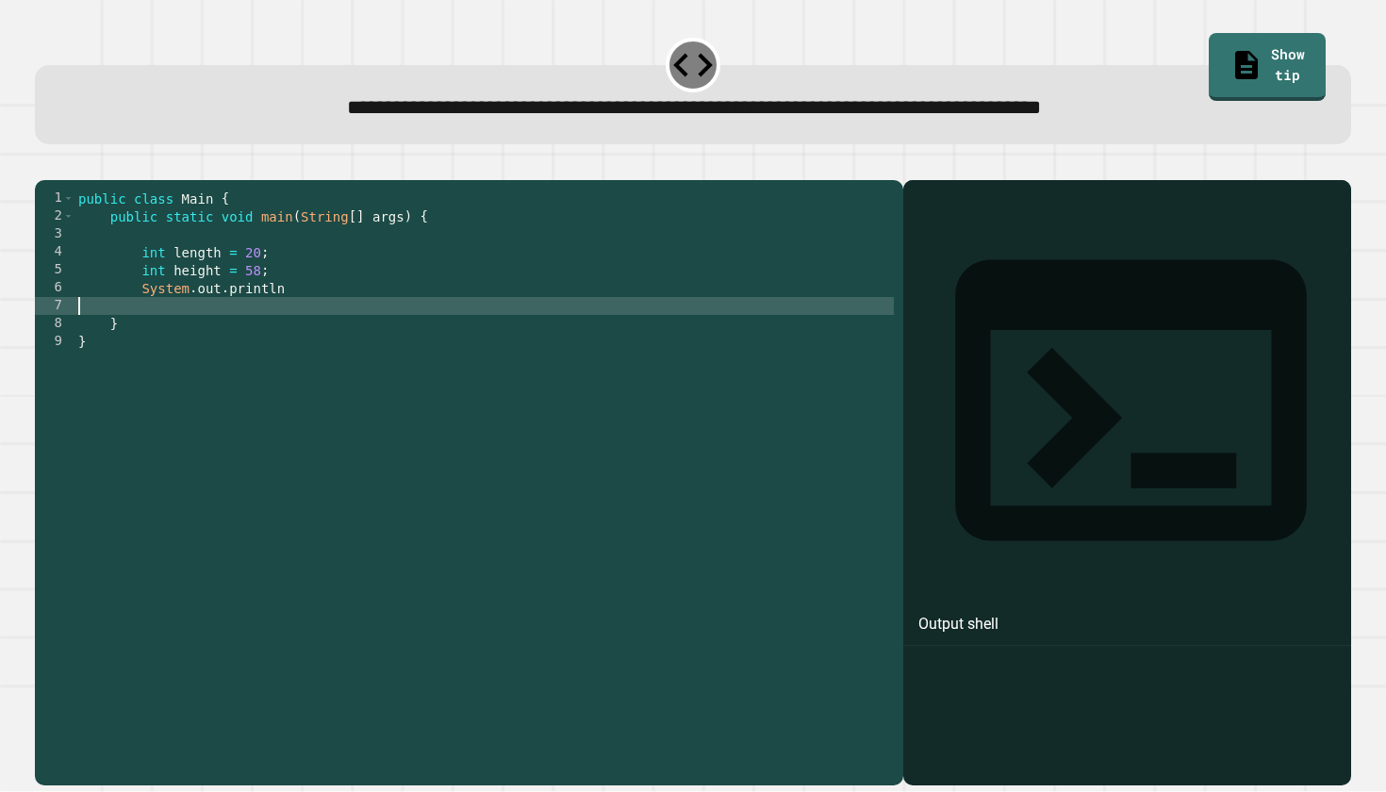
click at [316, 314] on div "public class Main { public static void main ( String [ ] args ) { int length = …" at bounding box center [483, 475] width 819 height 573
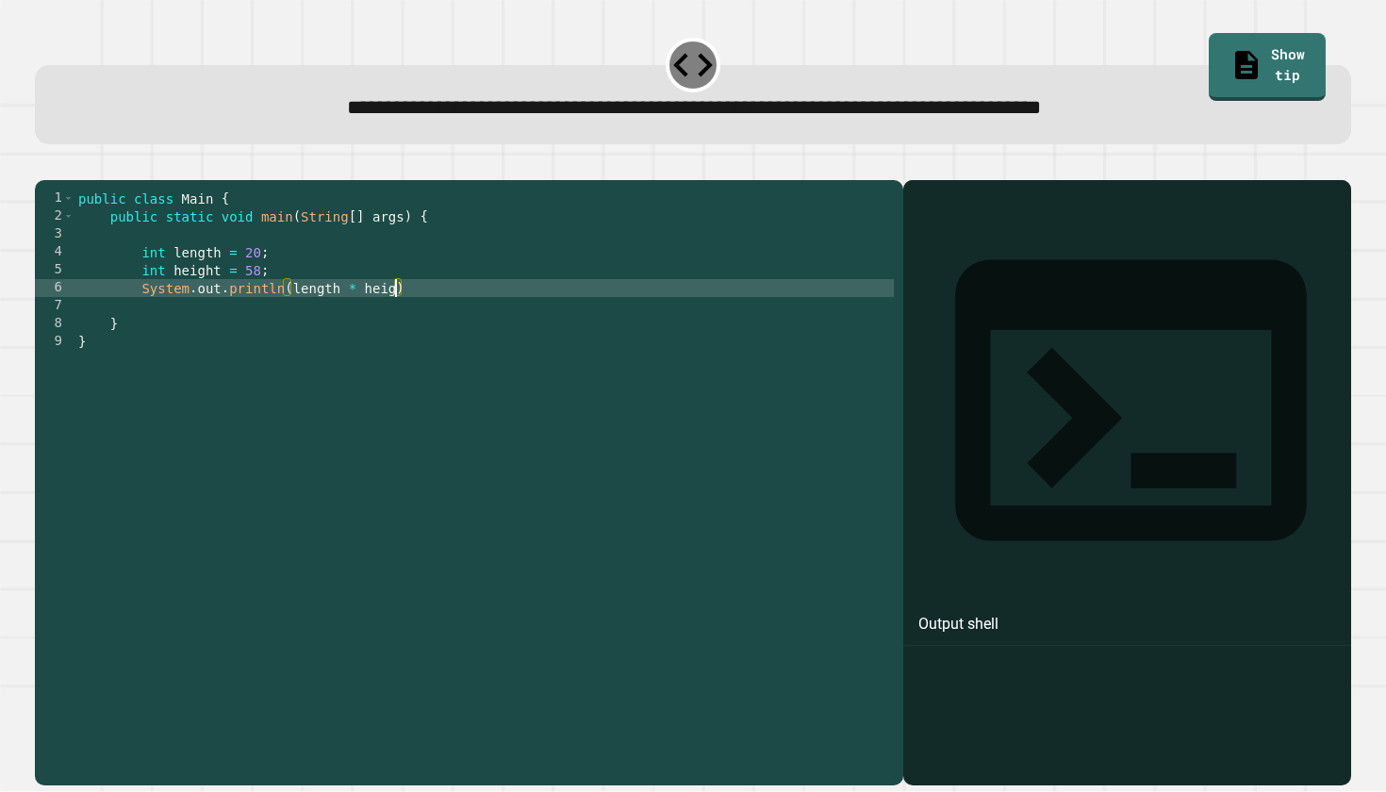
scroll to position [0, 23]
click at [412, 315] on div "public class Main { public static void main ( String [ ] args ) { int length = …" at bounding box center [483, 475] width 819 height 573
click at [418, 315] on div "public class Main { public static void main ( String [ ] args ) { int length = …" at bounding box center [483, 475] width 819 height 573
type textarea "**********"
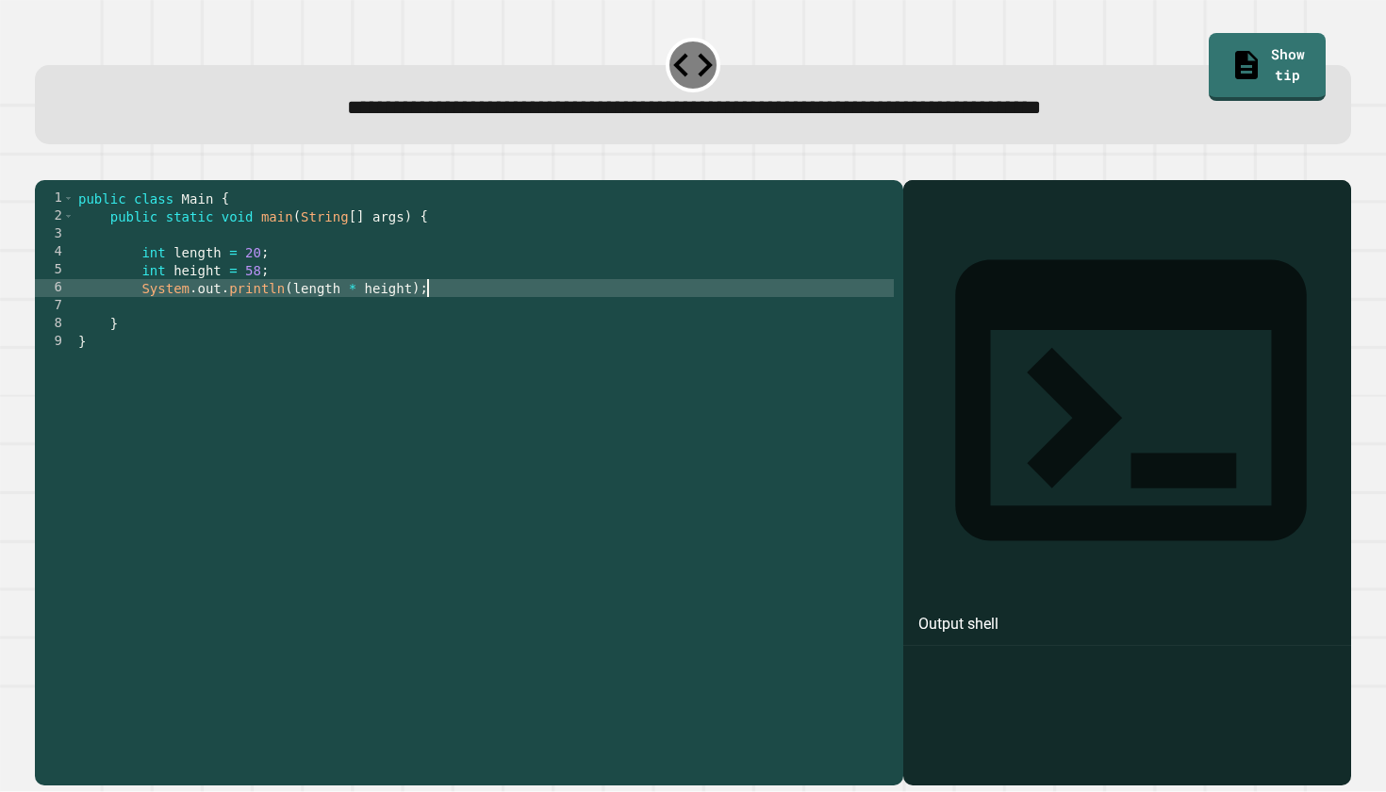
click at [44, 165] on icon "button" at bounding box center [44, 165] width 0 height 0
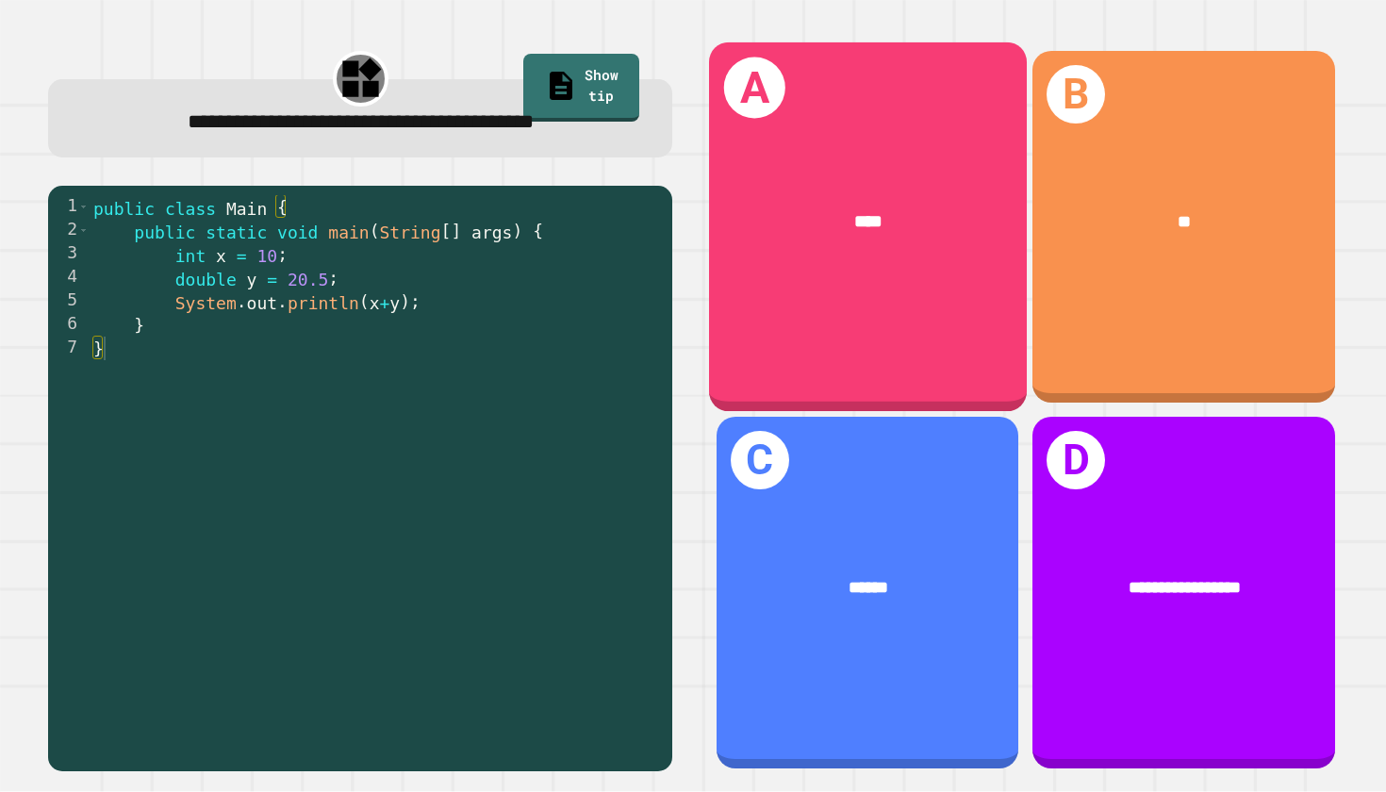
click at [799, 267] on div "****" at bounding box center [868, 222] width 318 height 98
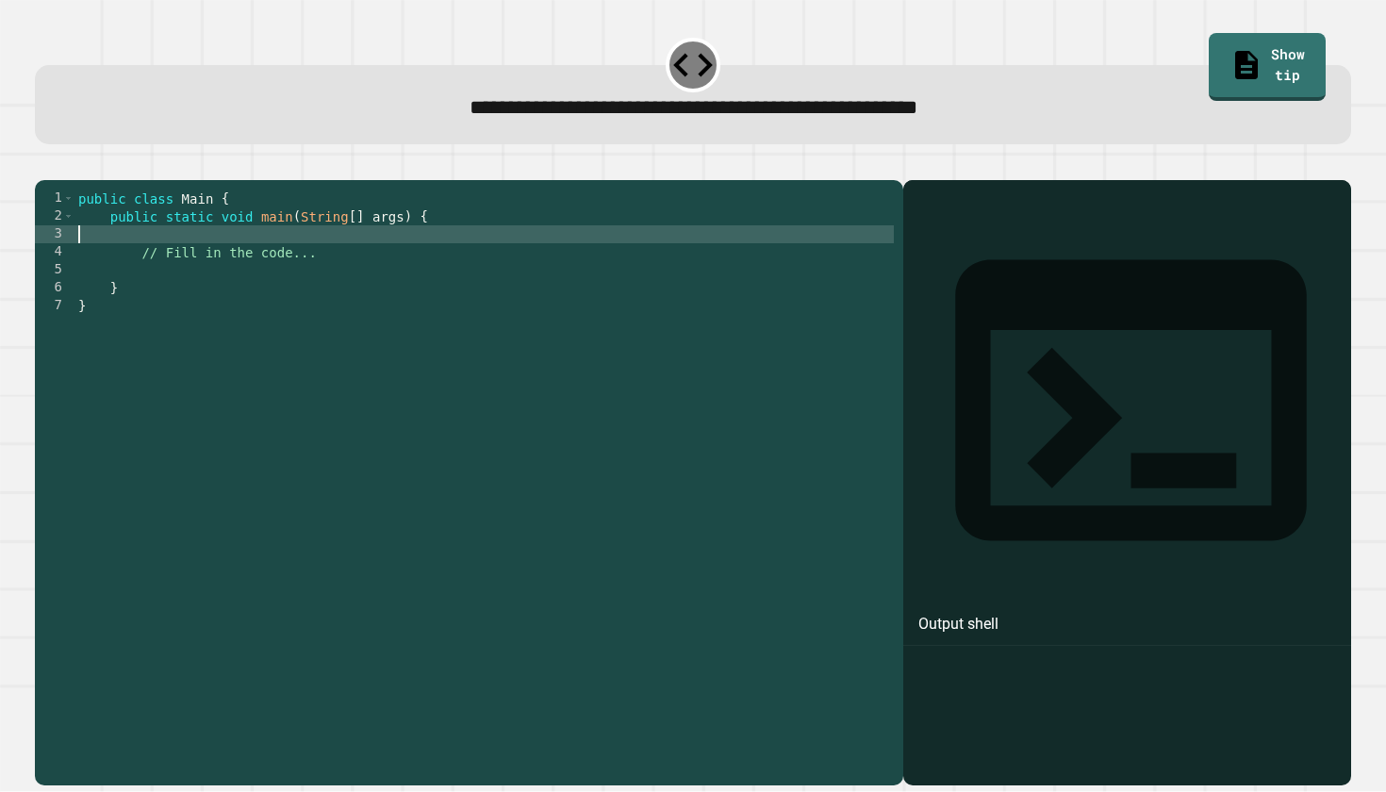
drag, startPoint x: 342, startPoint y: 268, endPoint x: 304, endPoint y: 270, distance: 37.8
click at [304, 270] on div "public class Main { public static void main ( String [ ] args ) { // Fill in th…" at bounding box center [483, 475] width 819 height 573
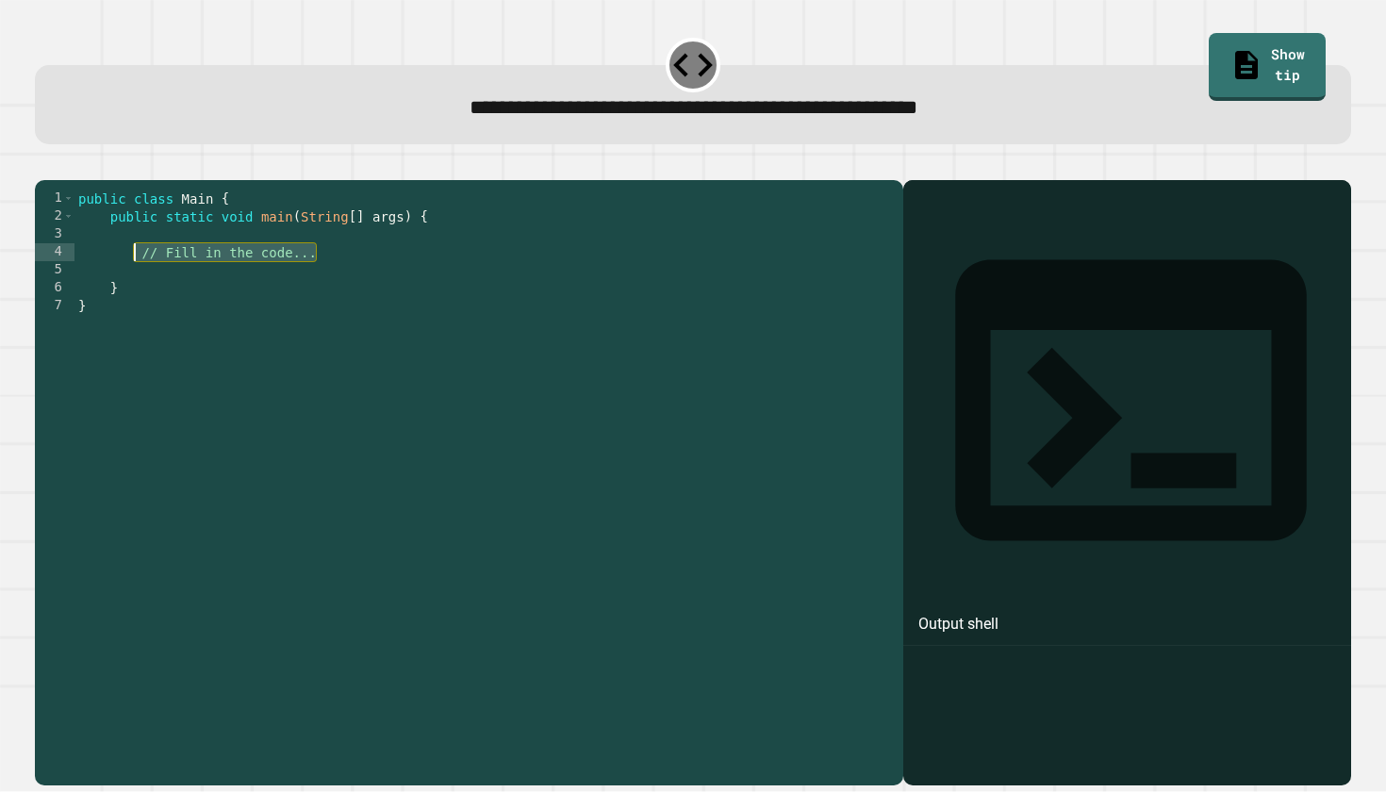
drag, startPoint x: 333, startPoint y: 272, endPoint x: 134, endPoint y: 277, distance: 199.0
click at [134, 277] on div "public class Main { public static void main ( String [ ] args ) { // Fill in th…" at bounding box center [483, 475] width 819 height 573
type textarea "*"
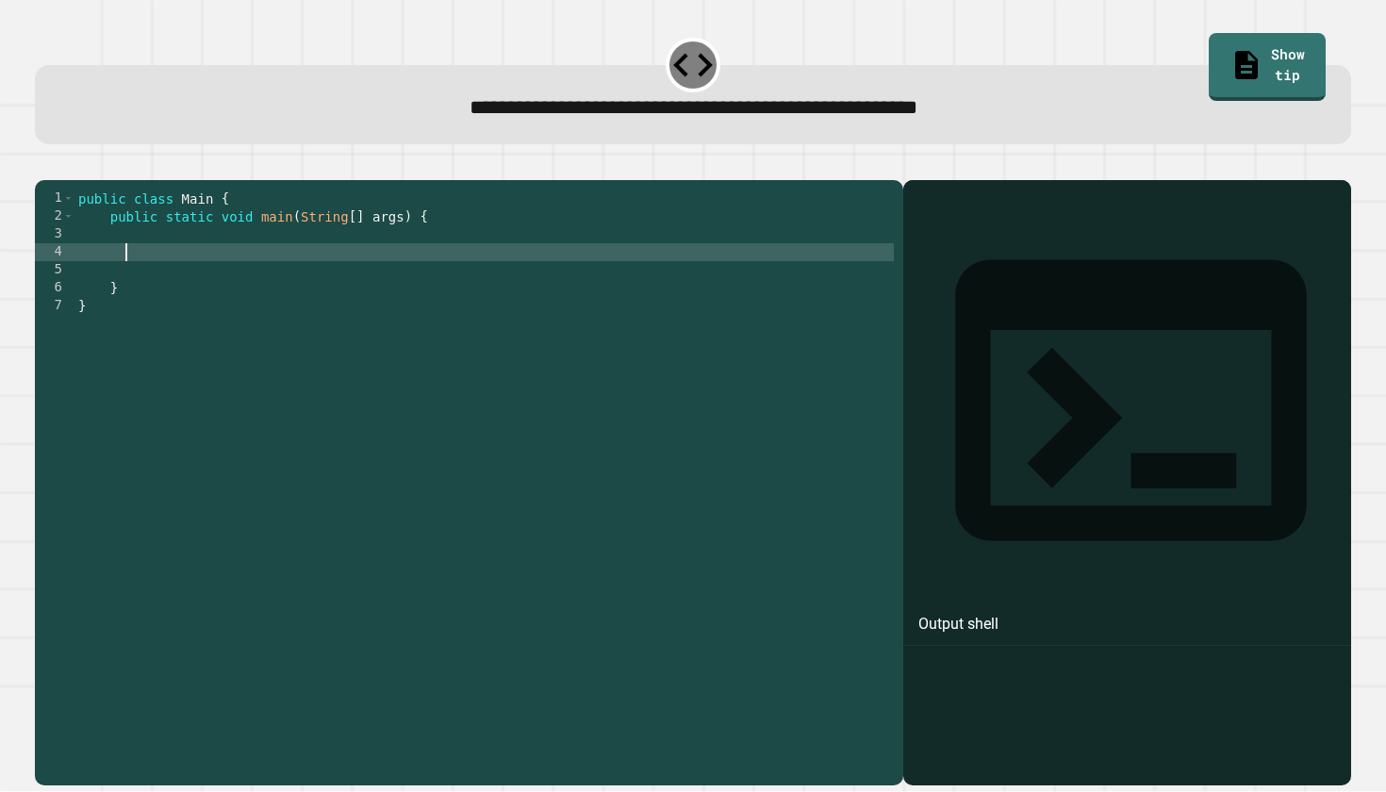
type textarea "*"
type textarea "**********"
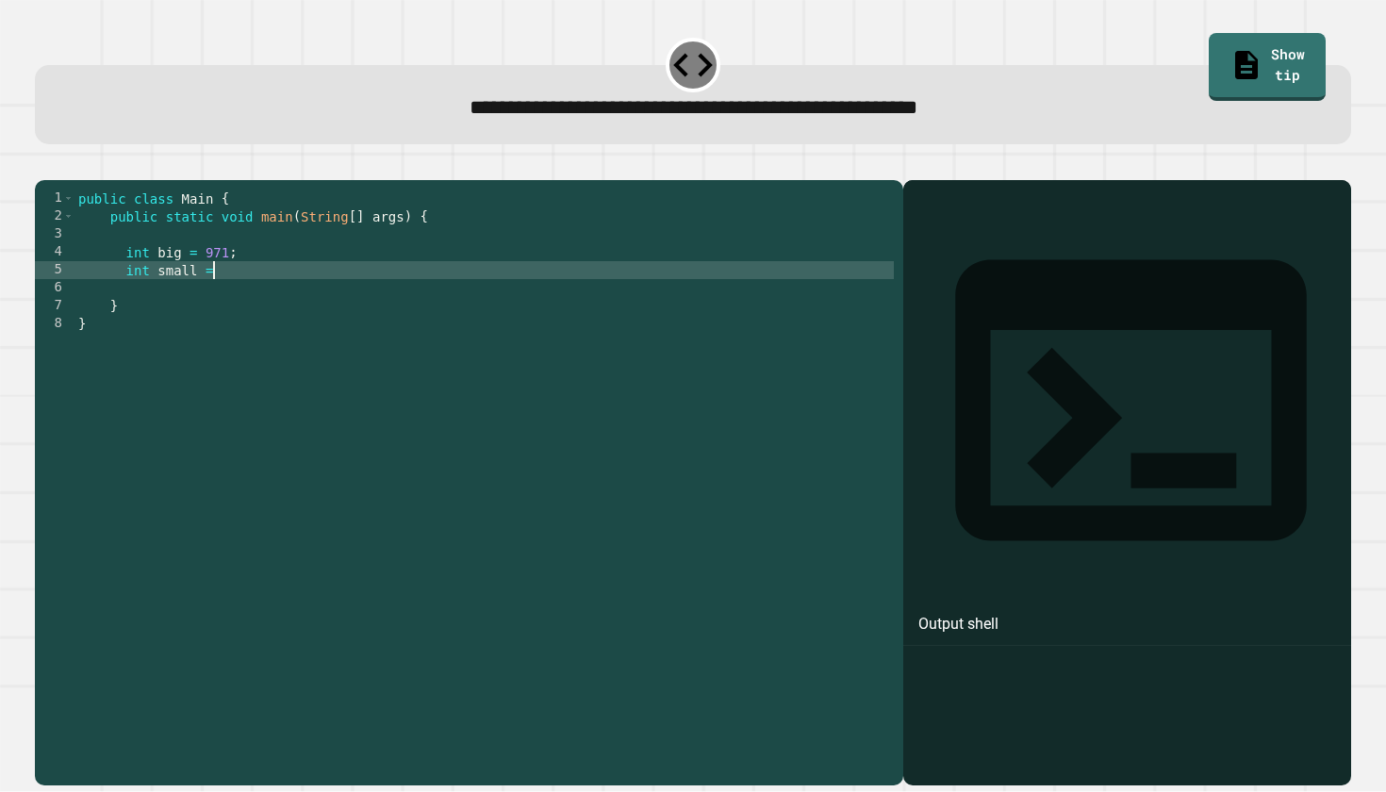
scroll to position [0, 8]
type textarea "**********"
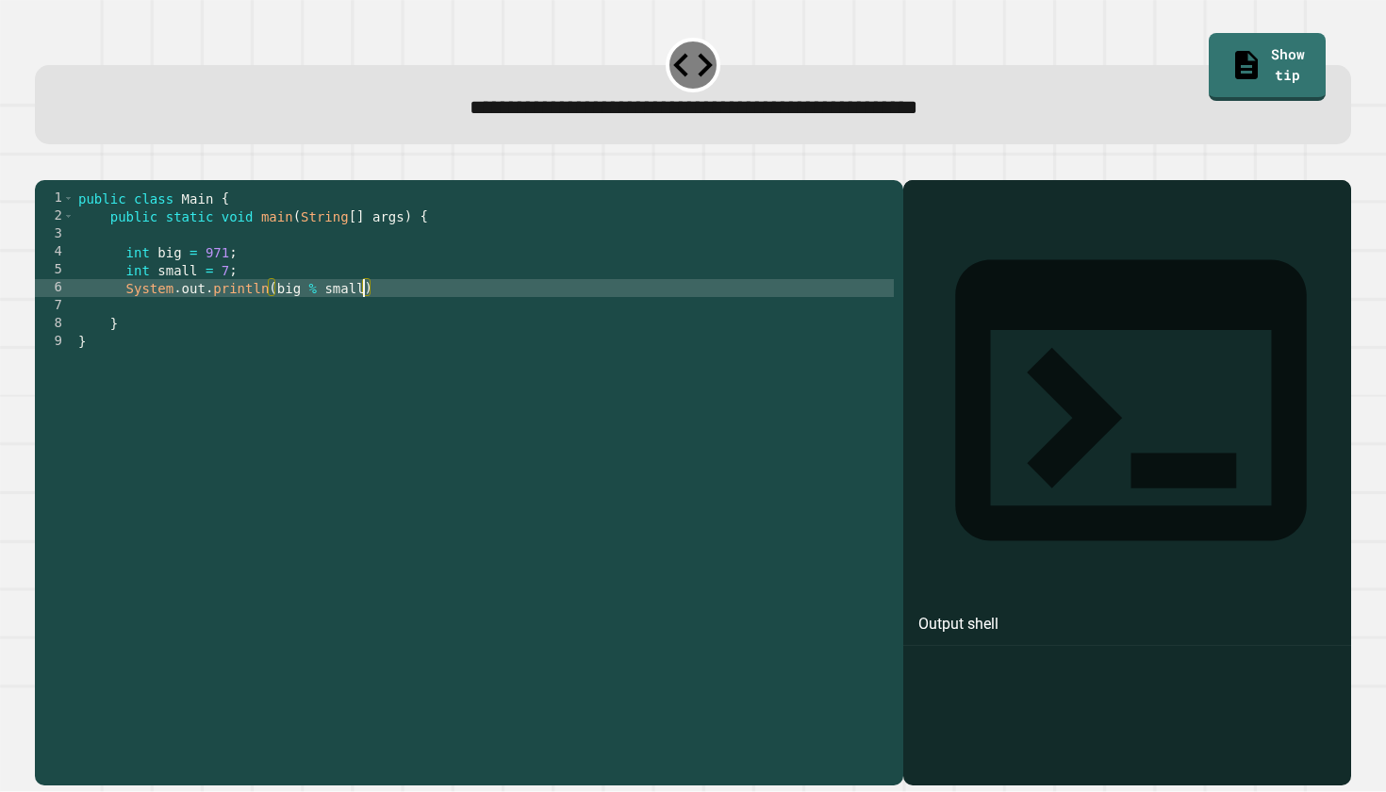
scroll to position [0, 20]
type textarea "**********"
click at [44, 165] on button "button" at bounding box center [44, 165] width 0 height 0
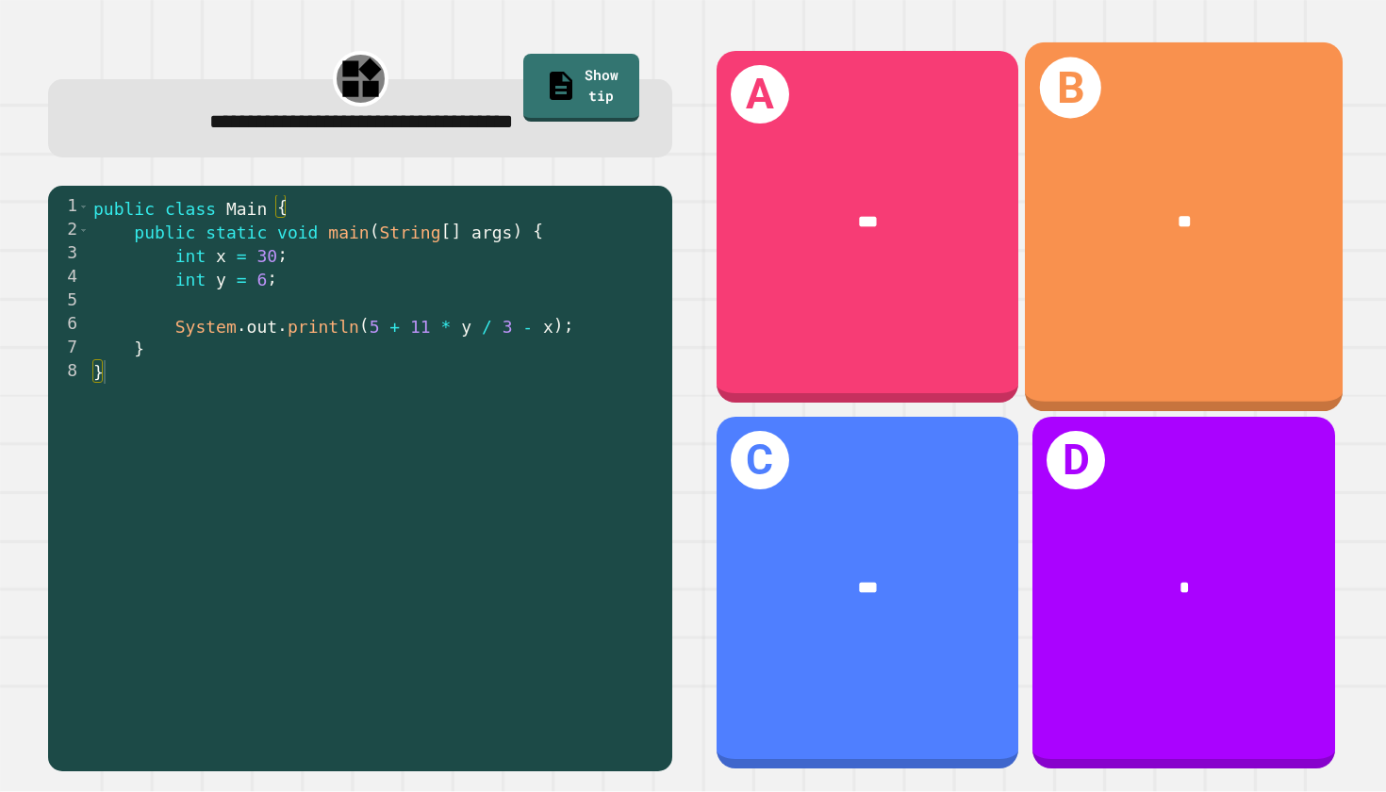
click at [1076, 217] on div "**" at bounding box center [1184, 221] width 246 height 27
